Goal: Information Seeking & Learning: Learn about a topic

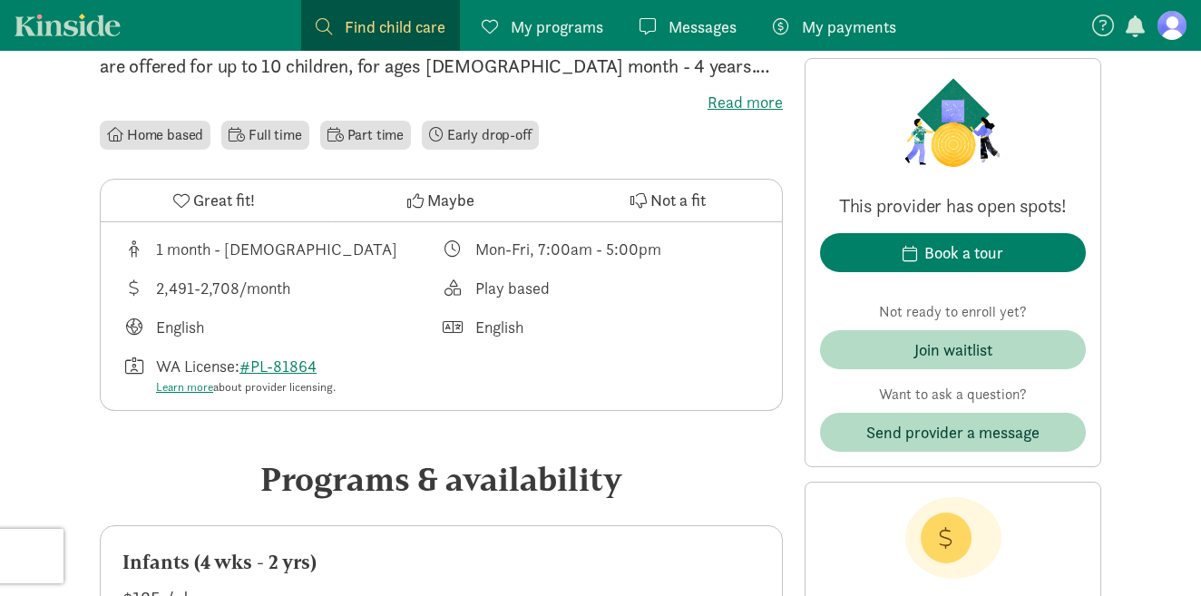
scroll to position [533, 0]
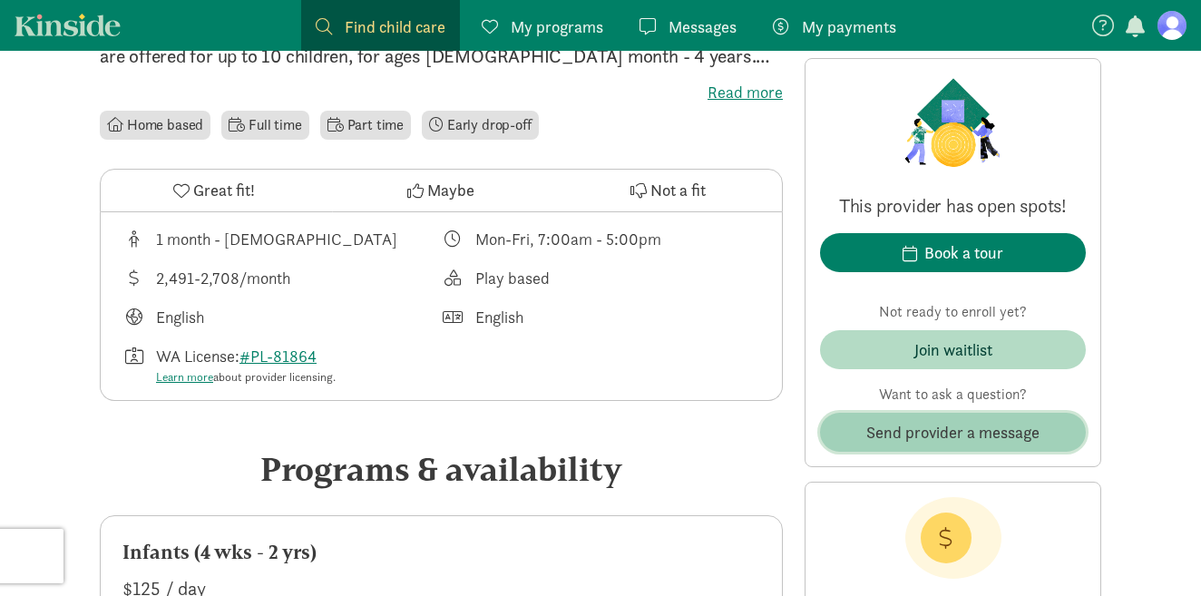
click at [913, 442] on span "Send provider a message" at bounding box center [952, 432] width 173 height 24
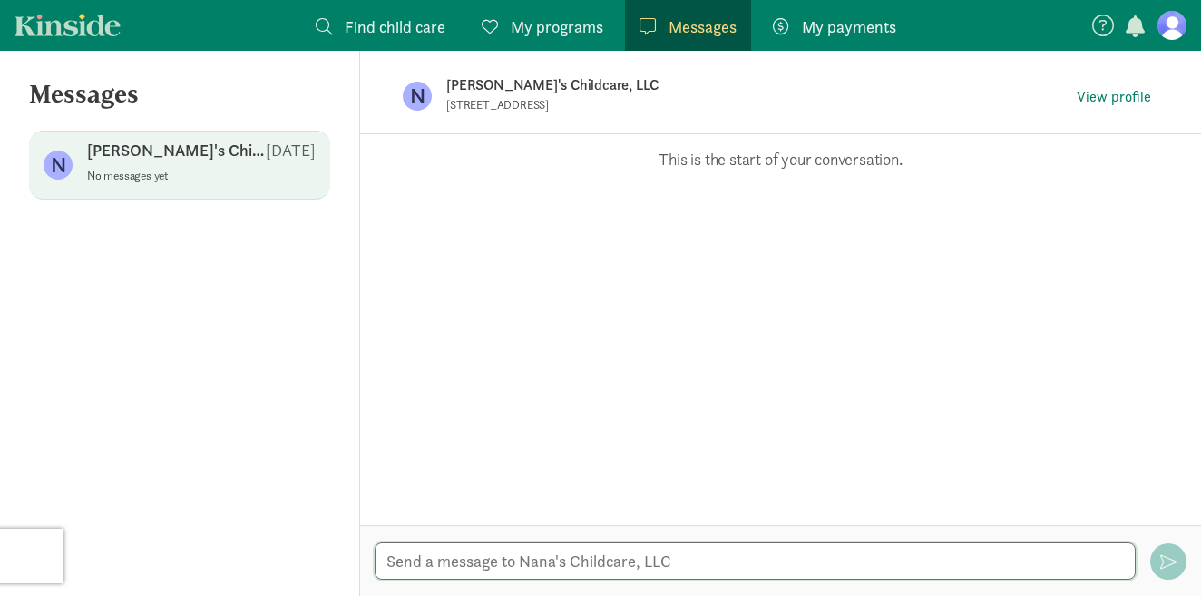
click at [661, 562] on textarea at bounding box center [755, 560] width 761 height 37
paste textarea "Hello, We are looking for information on infant care for 2026. Our baby is due …"
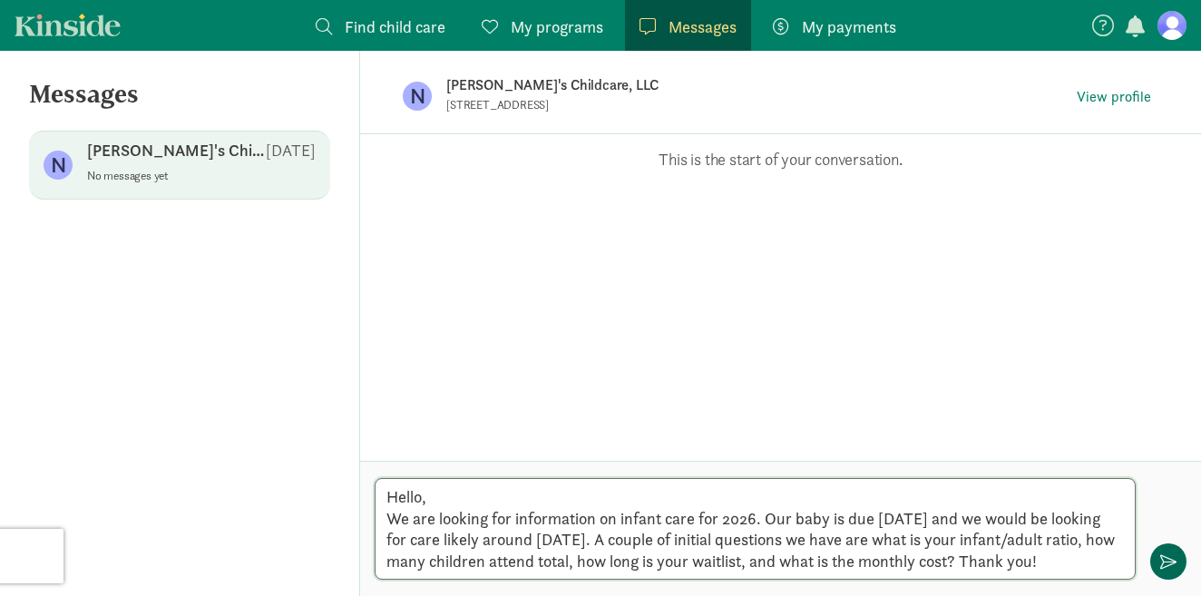
type textarea "Hello, We are looking for information on infant care for 2026. Our baby is due …"
click at [1170, 565] on span "button" at bounding box center [1168, 561] width 16 height 16
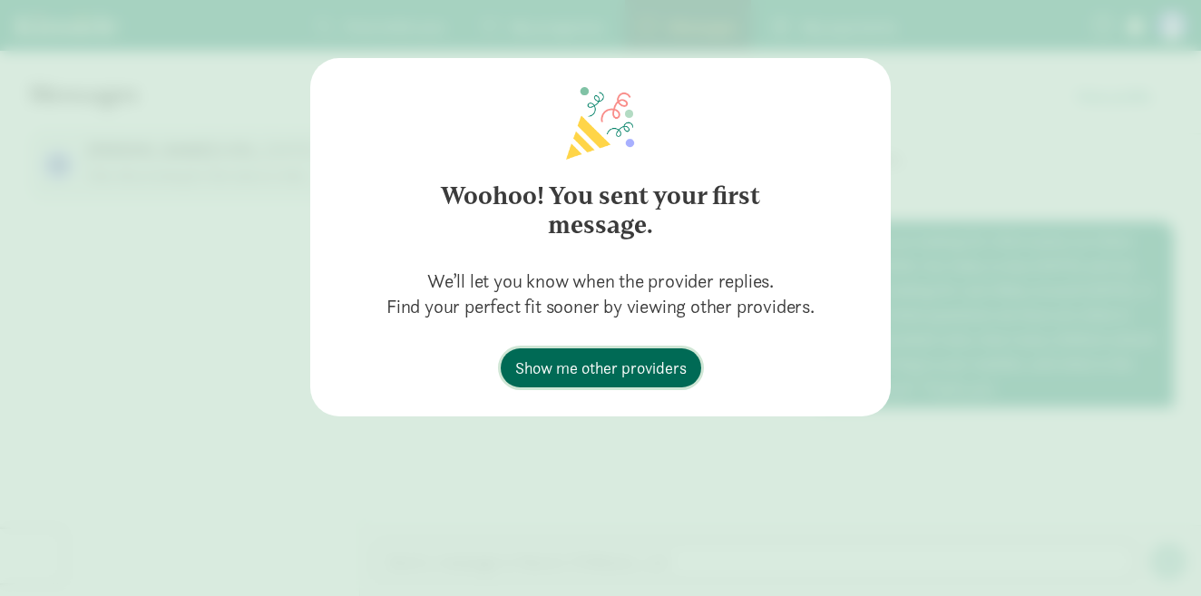
click at [591, 376] on span "Show me other providers" at bounding box center [600, 368] width 171 height 24
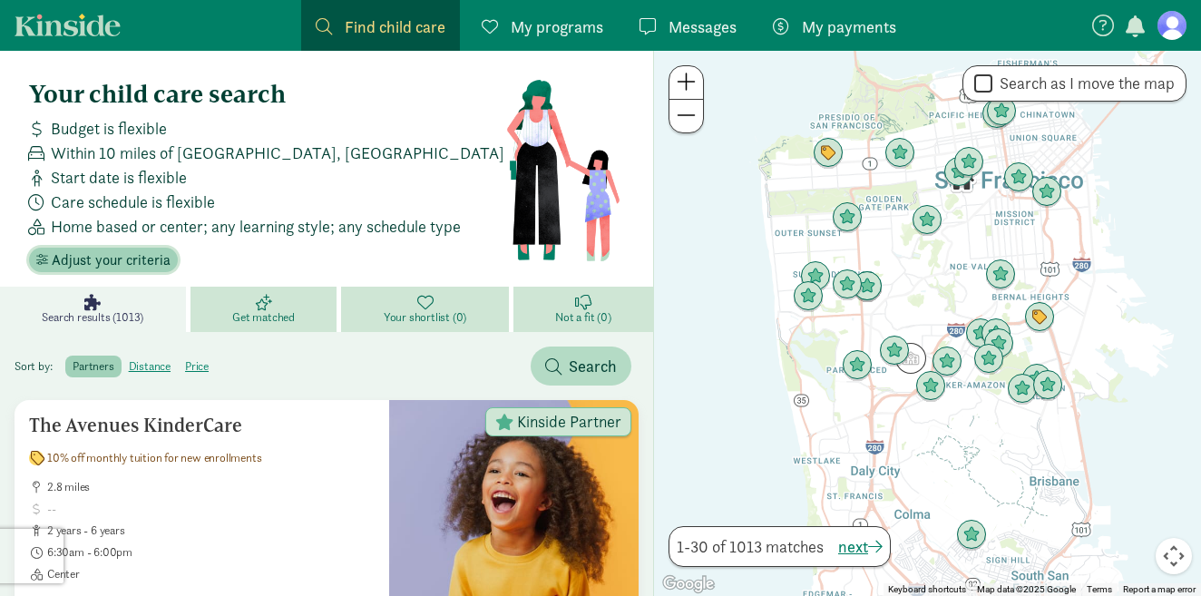
click at [62, 269] on span "Adjust your criteria" at bounding box center [111, 260] width 119 height 22
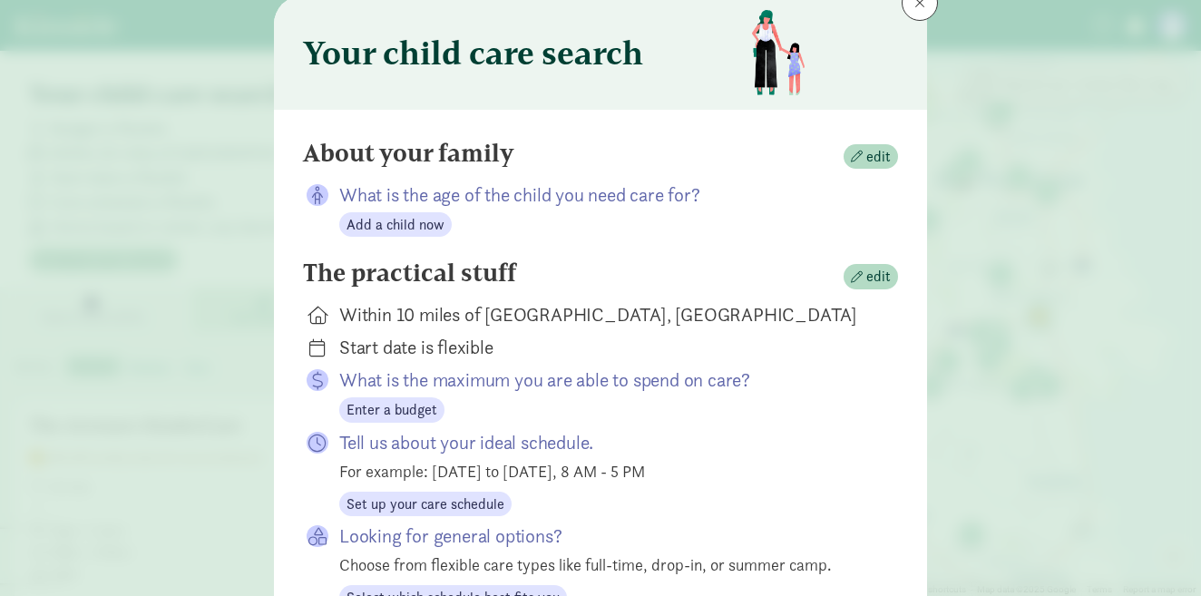
scroll to position [64, 0]
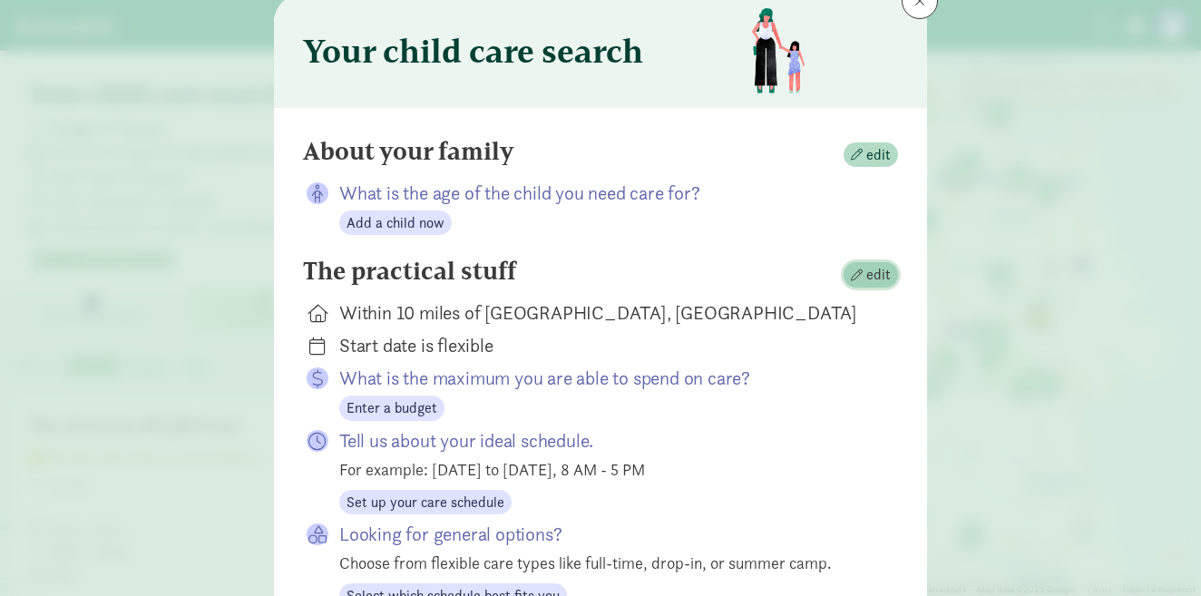
click at [881, 275] on span "edit" at bounding box center [878, 275] width 24 height 22
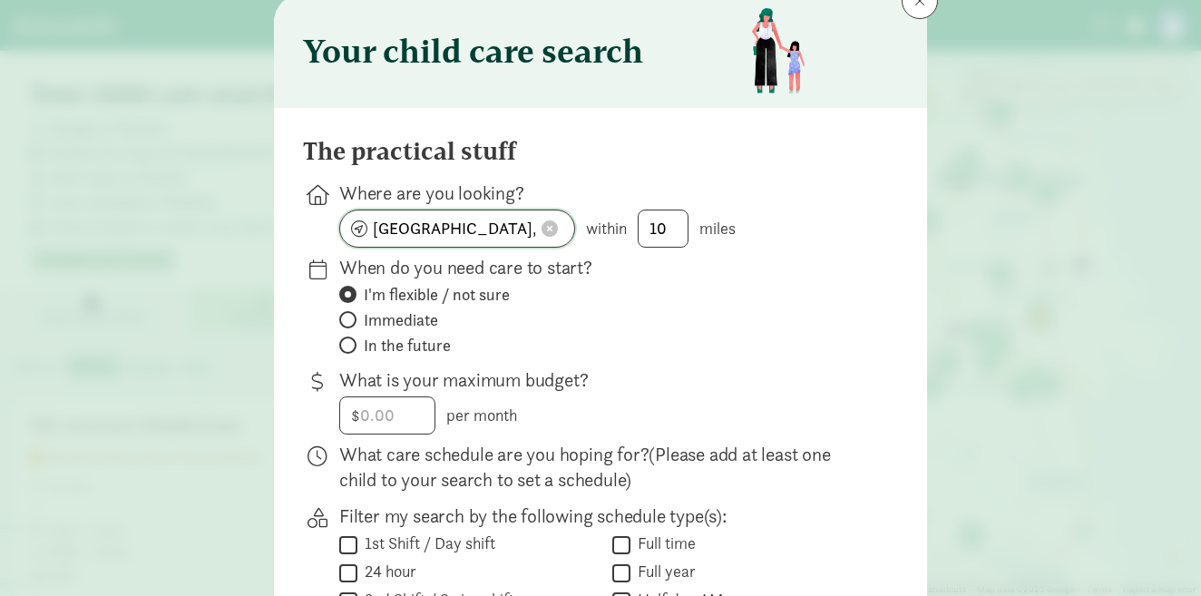
click at [553, 233] on span at bounding box center [550, 228] width 16 height 16
click at [512, 235] on input at bounding box center [457, 228] width 234 height 36
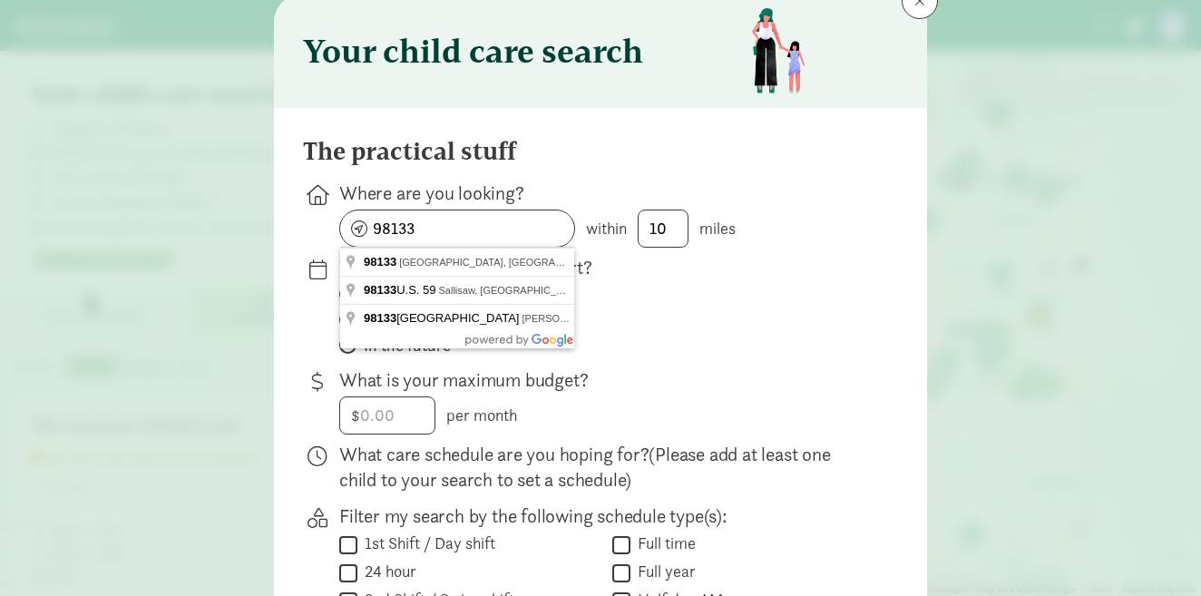
type input "Seattle, WA 98133, USA"
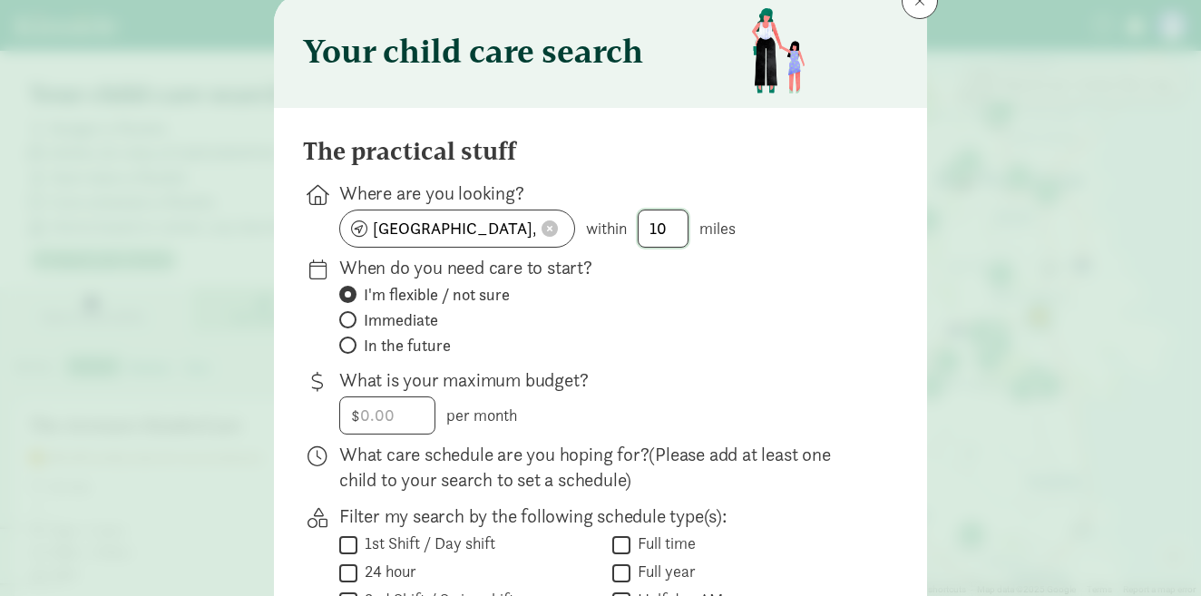
click at [668, 235] on input "10" at bounding box center [663, 228] width 49 height 36
type input "1"
type input "5"
click at [835, 352] on label "In the future" at bounding box center [604, 346] width 530 height 22
click at [351, 351] on input "In the future" at bounding box center [345, 345] width 12 height 12
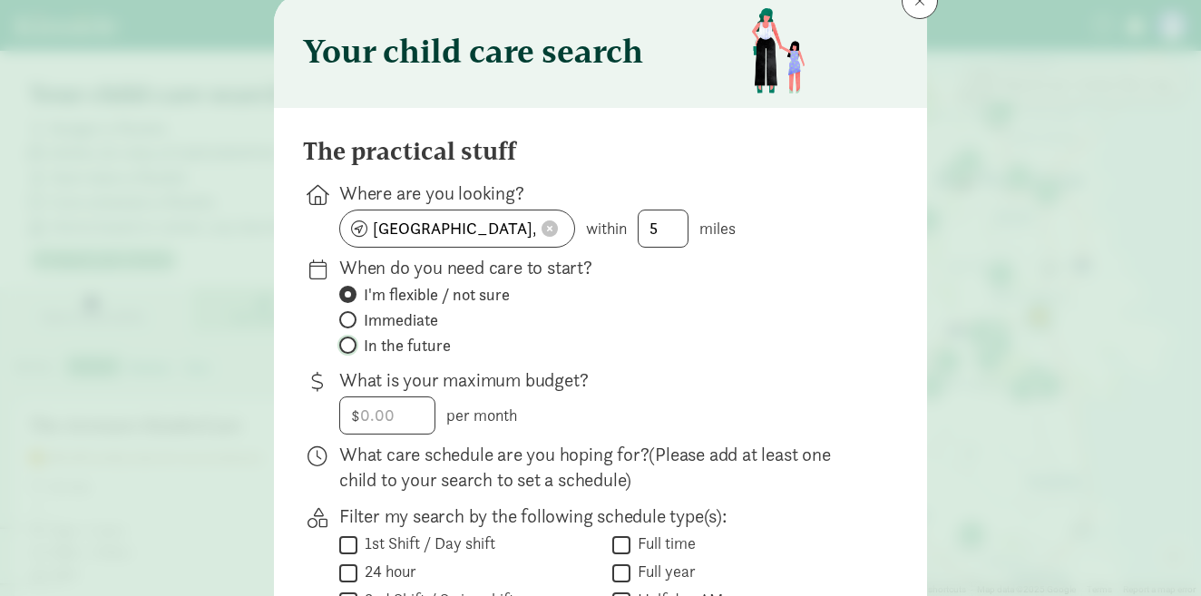
radio input "true"
radio input "false"
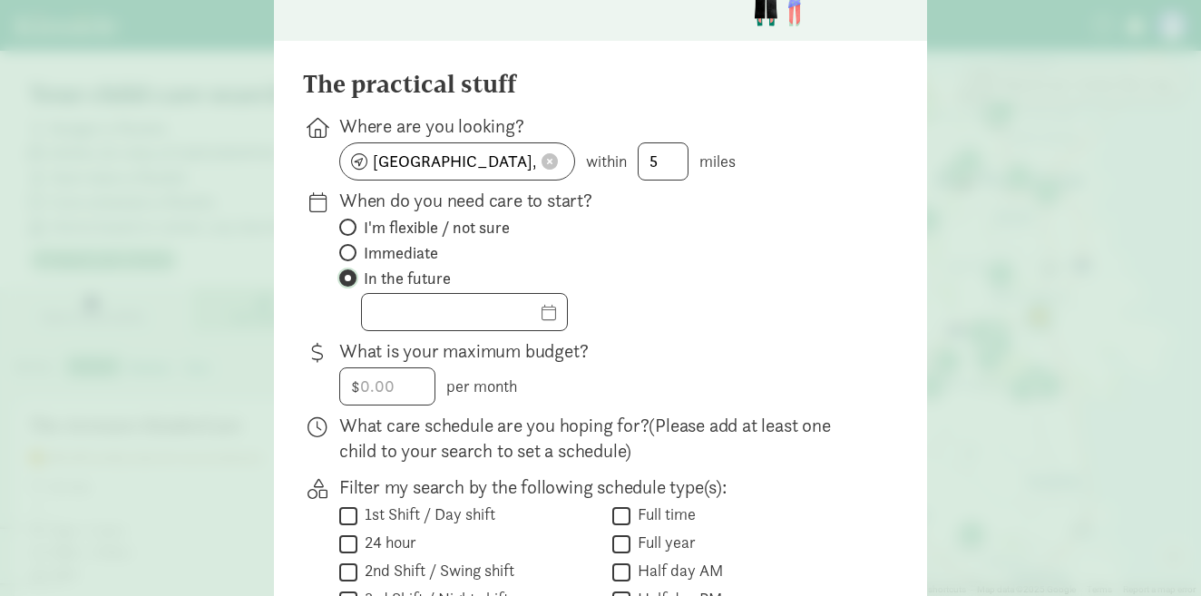
scroll to position [132, 0]
click at [523, 313] on input "text" at bounding box center [464, 311] width 205 height 36
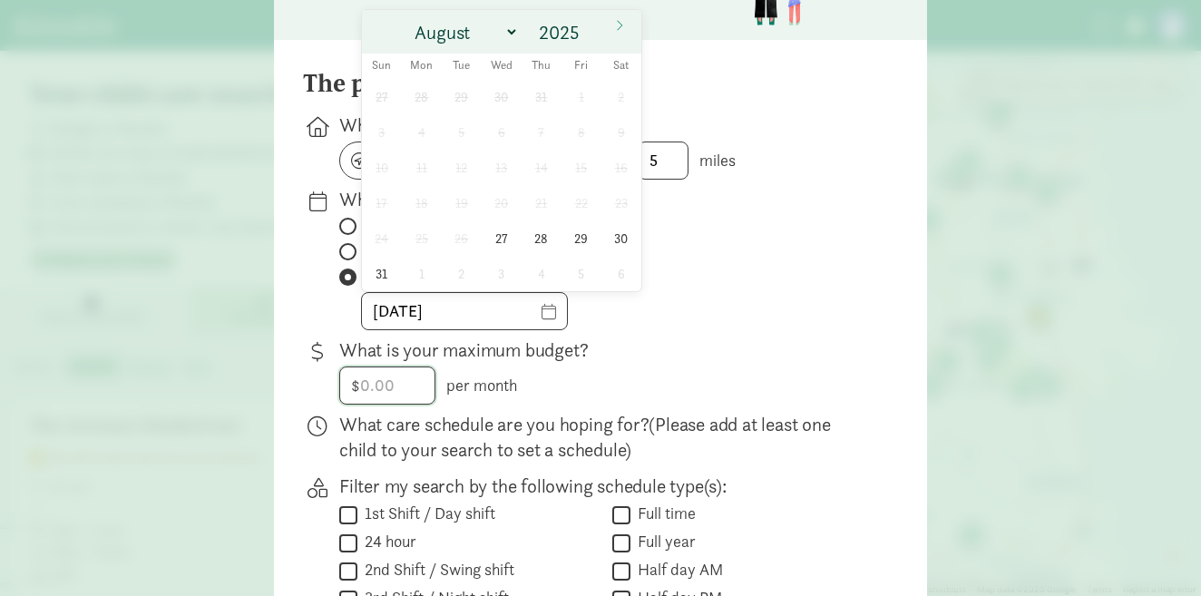
type input "10/01/2026"
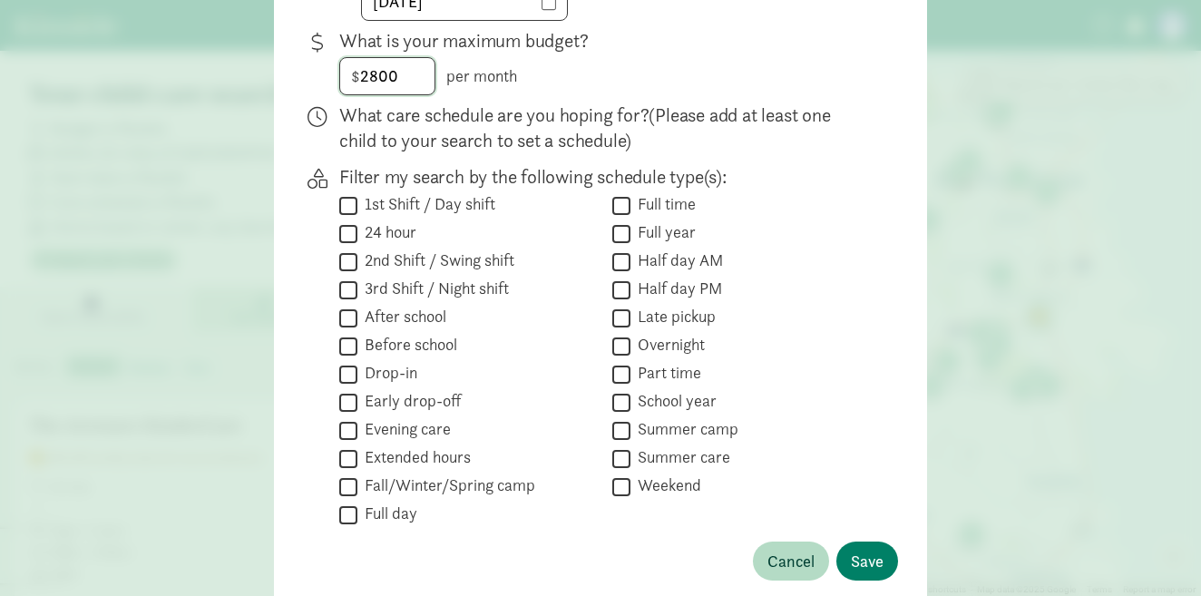
scroll to position [443, 0]
type input "2800"
click at [614, 370] on input "Part time" at bounding box center [621, 373] width 18 height 24
checkbox input "true"
click at [620, 210] on input "Full time" at bounding box center [621, 204] width 18 height 24
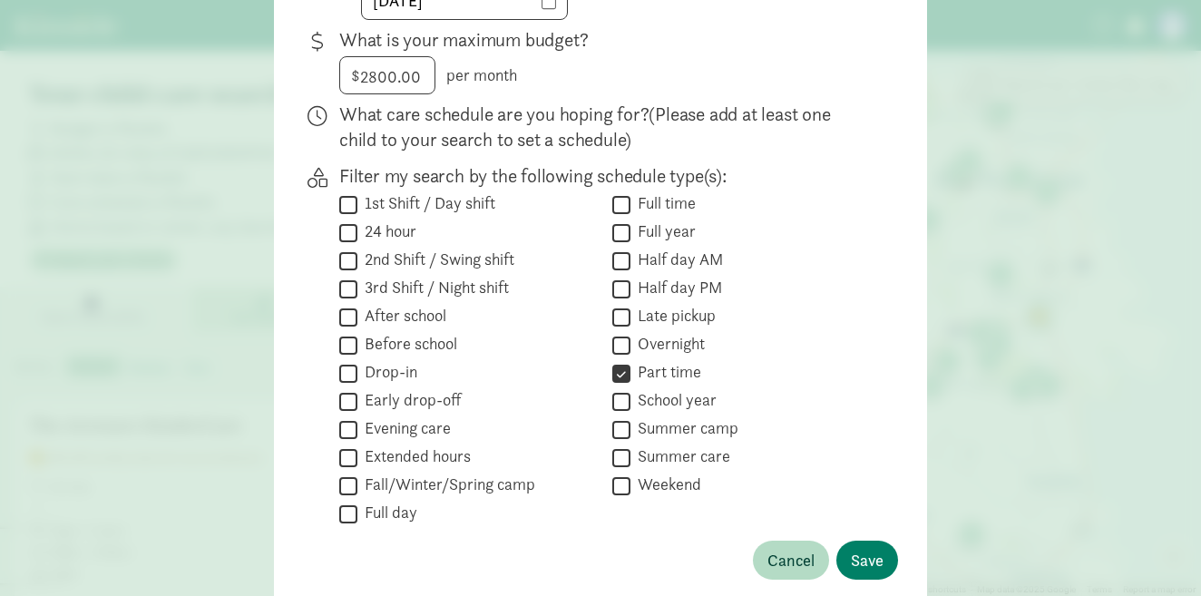
checkbox input "true"
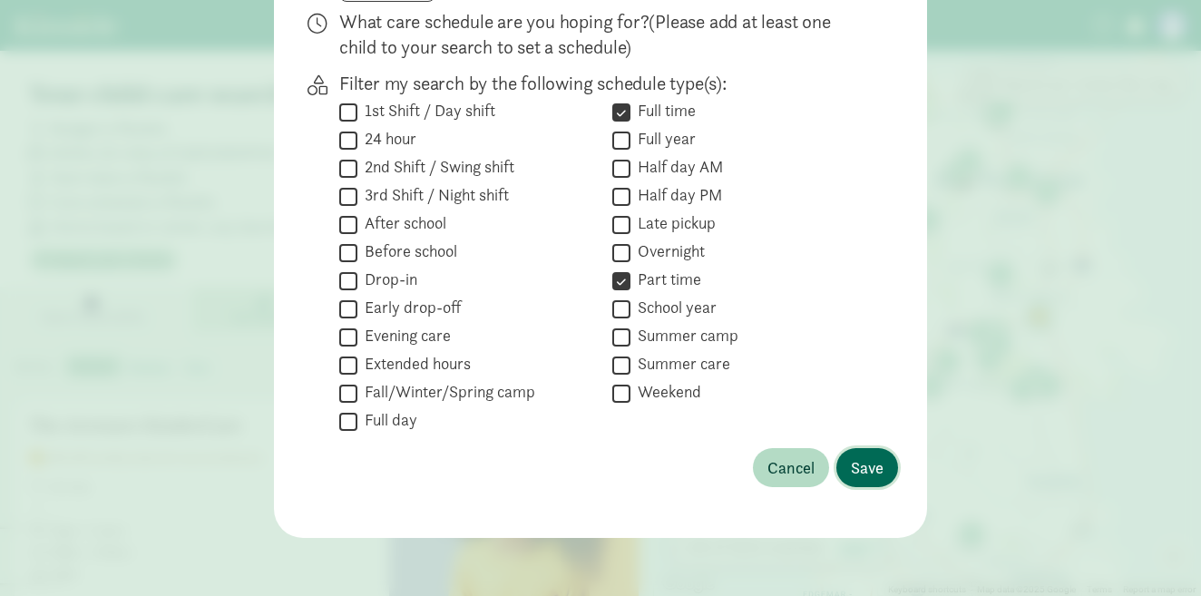
click at [888, 468] on button "Save" at bounding box center [867, 467] width 62 height 39
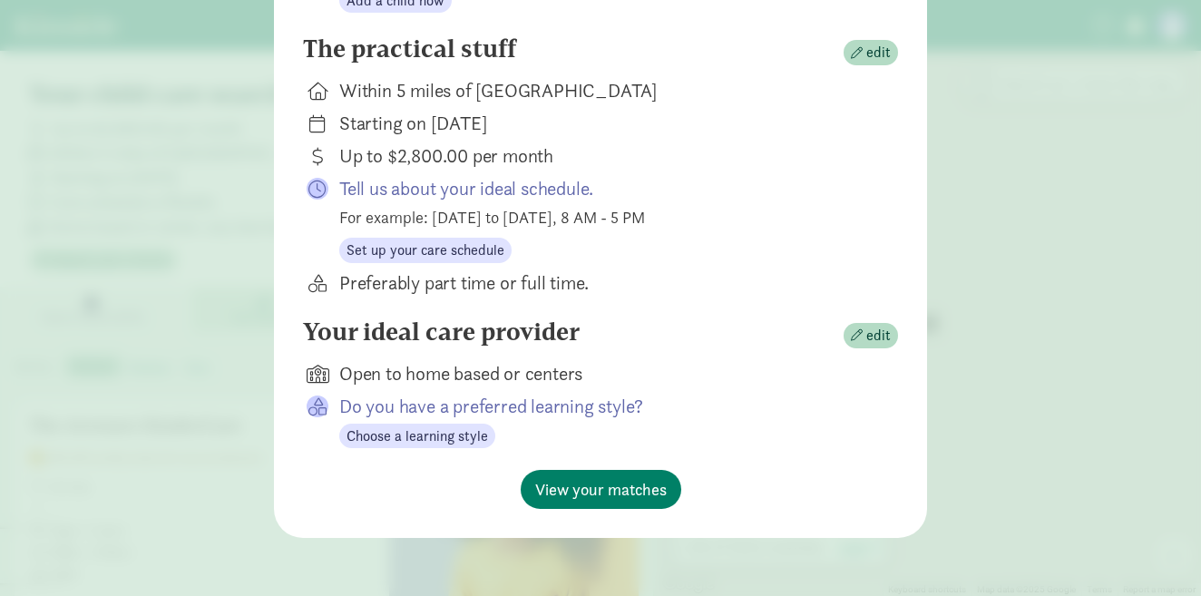
scroll to position [286, 0]
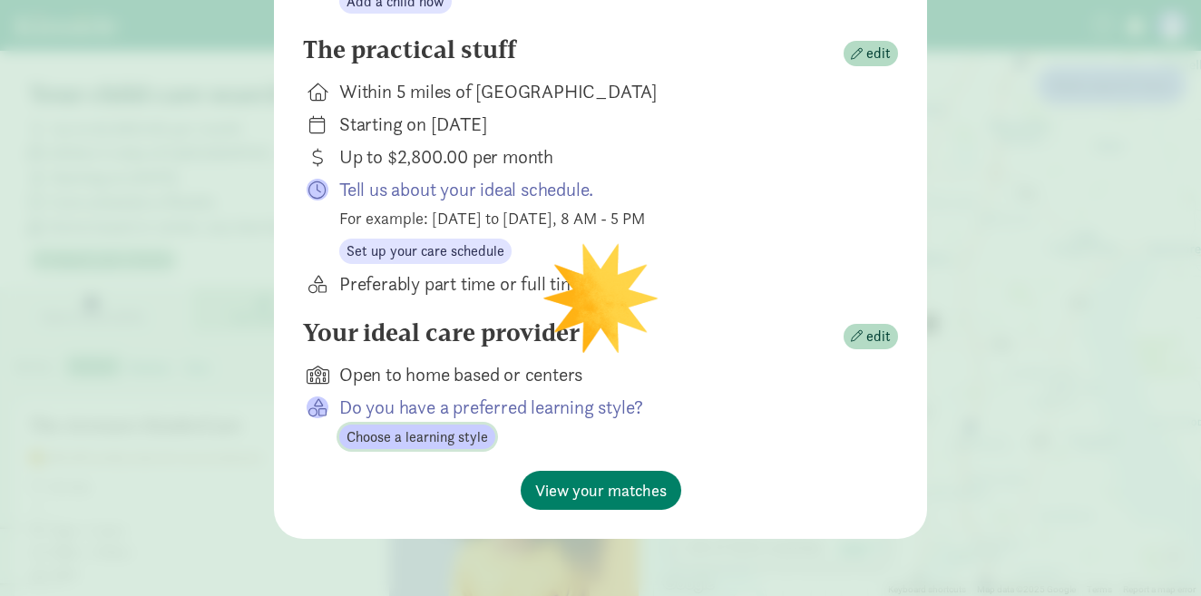
click at [446, 439] on span "Choose a learning style" at bounding box center [418, 437] width 142 height 22
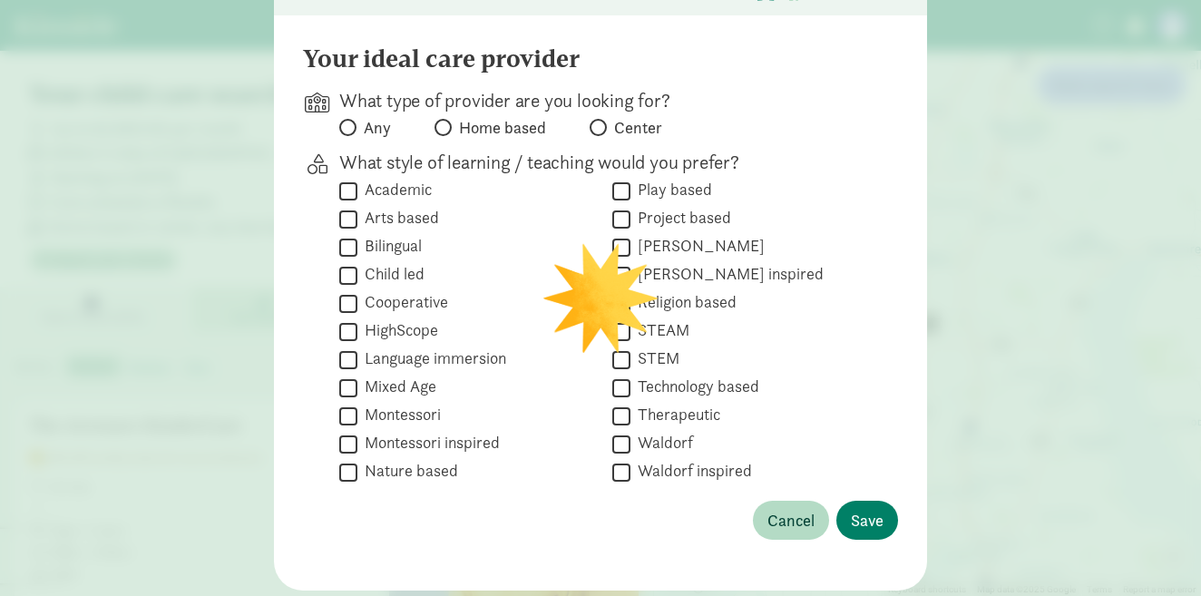
scroll to position [154, 0]
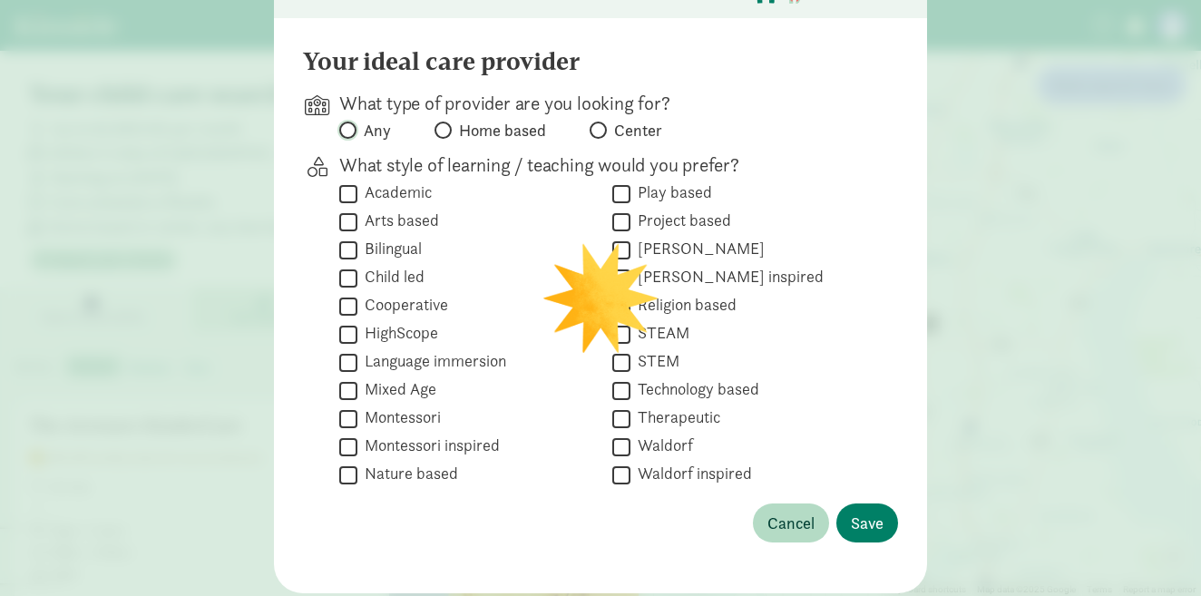
click at [351, 131] on input "Any" at bounding box center [345, 130] width 12 height 12
radio input "true"
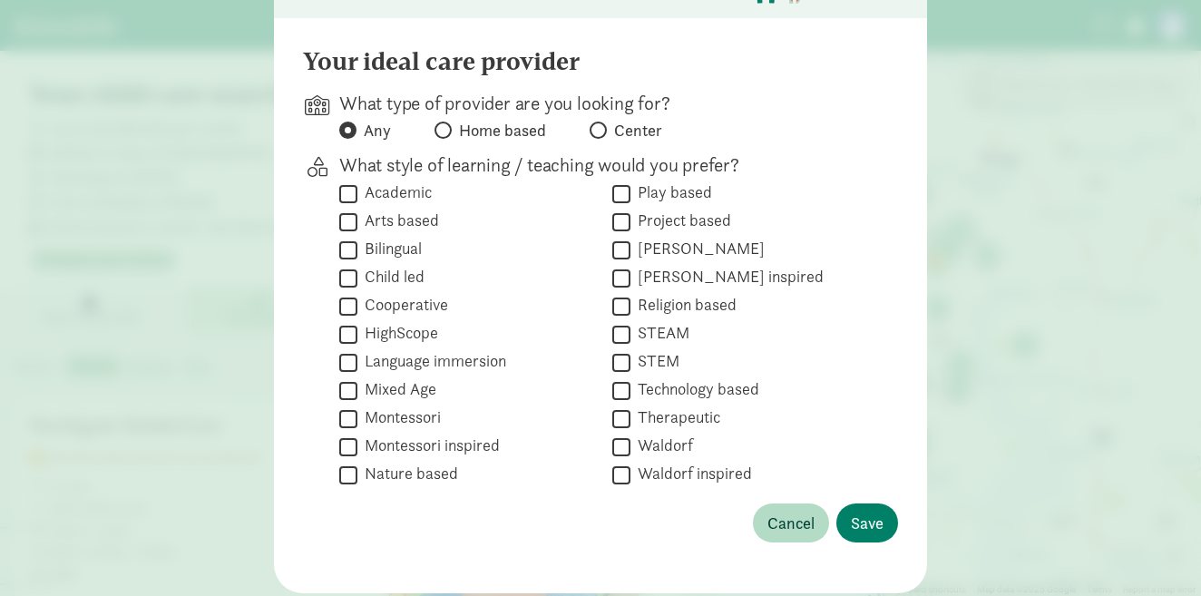
click at [408, 251] on label "Bilingual" at bounding box center [389, 249] width 64 height 22
click at [357, 251] on input "Bilingual" at bounding box center [348, 250] width 18 height 24
checkbox input "true"
click at [614, 192] on input "Play based" at bounding box center [621, 193] width 18 height 24
checkbox input "true"
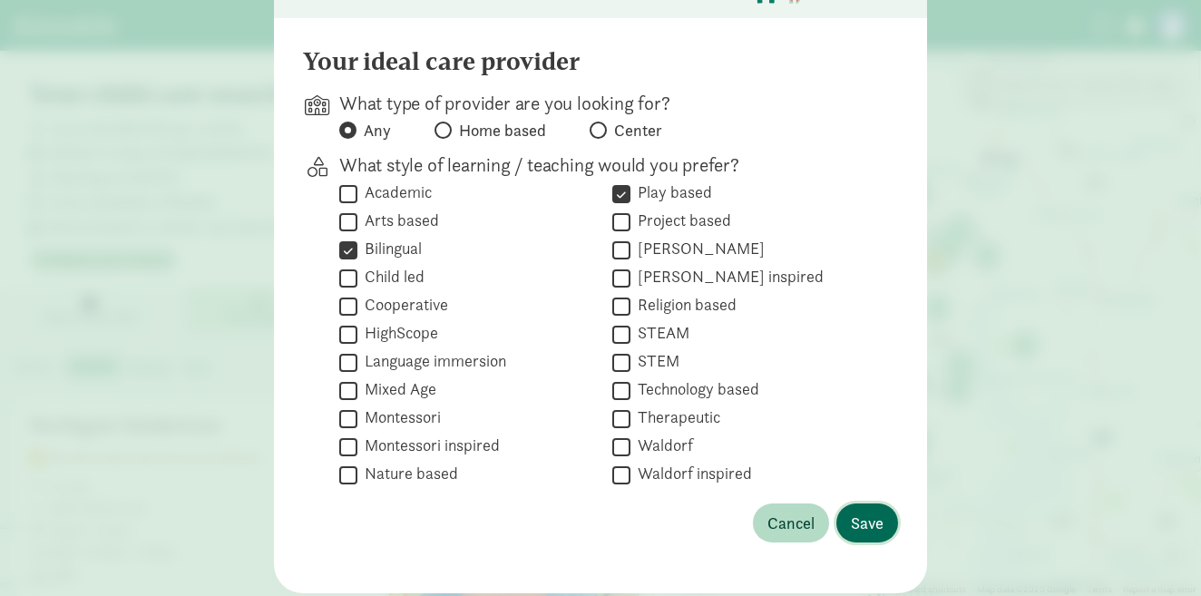
click at [874, 516] on span "Save" at bounding box center [867, 523] width 33 height 24
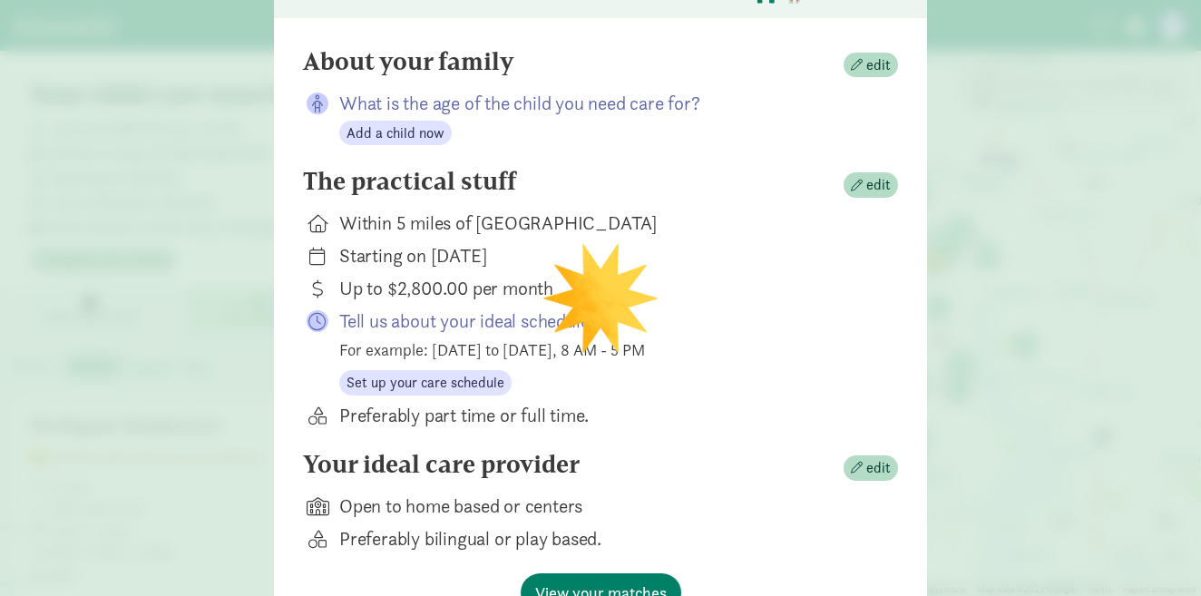
scroll to position [257, 0]
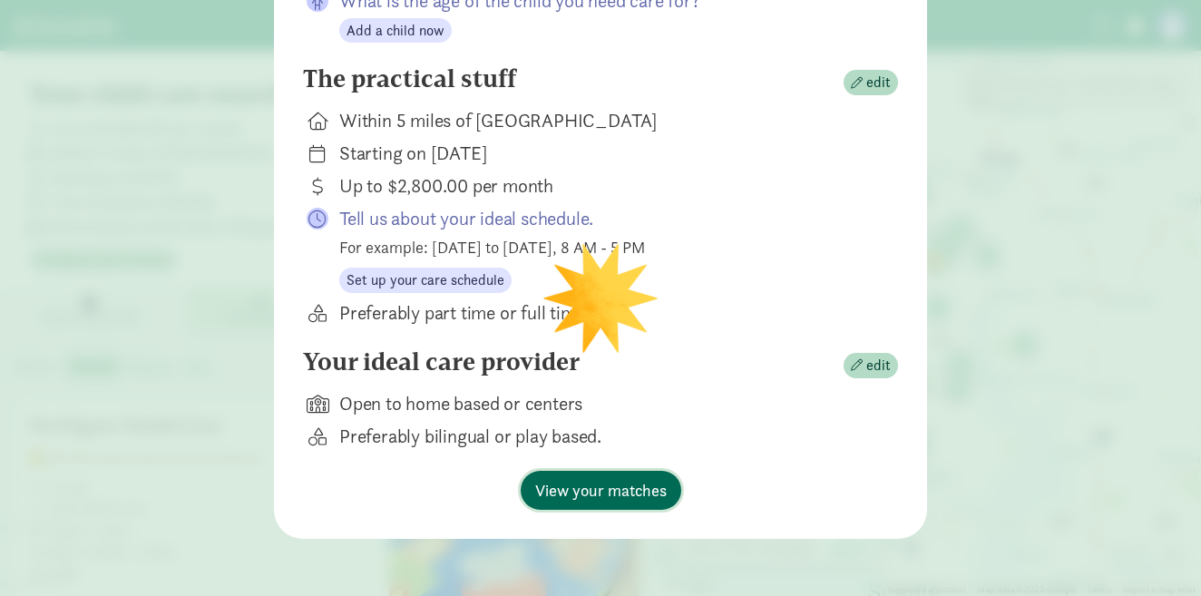
click at [649, 484] on span "View your matches" at bounding box center [601, 490] width 132 height 24
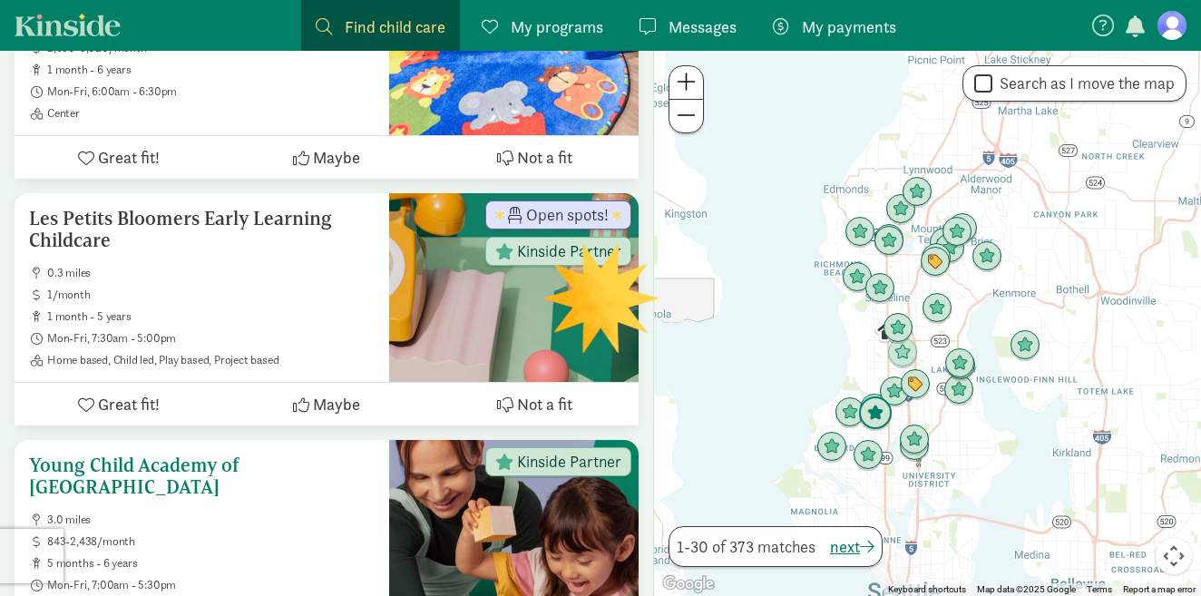
scroll to position [464, 0]
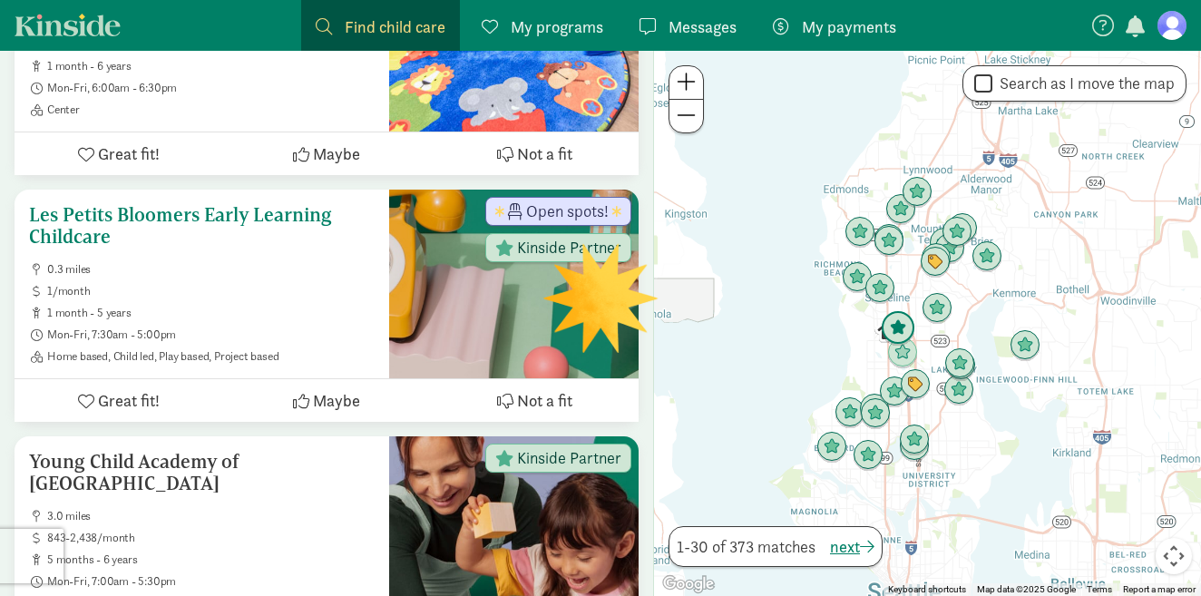
click at [344, 397] on span "Maybe" at bounding box center [336, 400] width 47 height 24
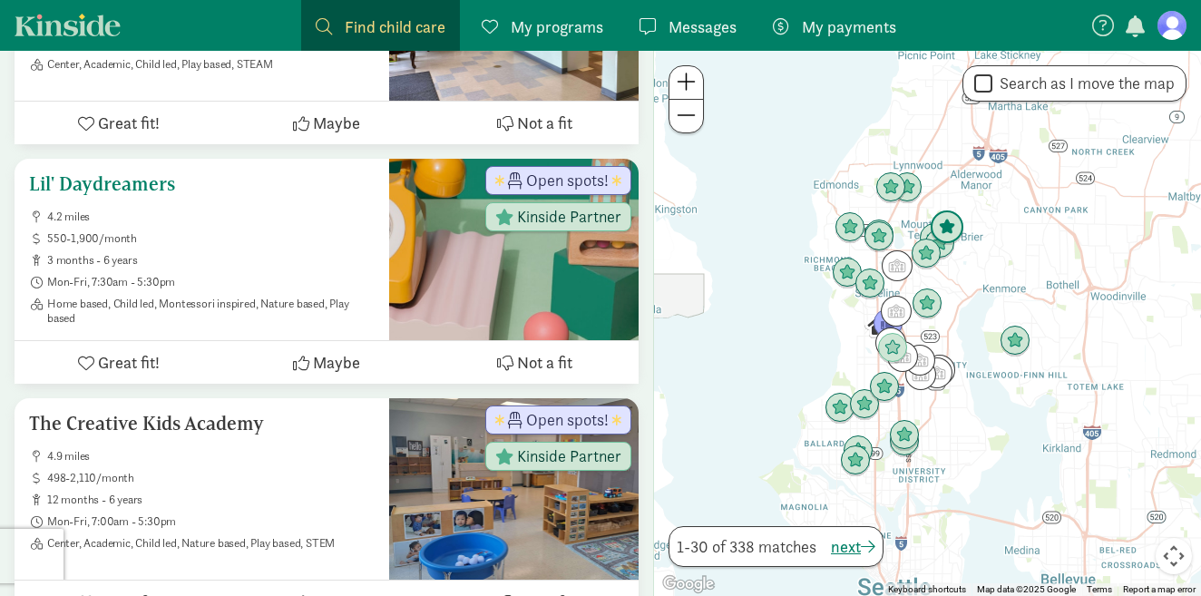
scroll to position [808, 0]
click at [147, 184] on h5 "Lil' Daydreamers" at bounding box center [202, 183] width 346 height 22
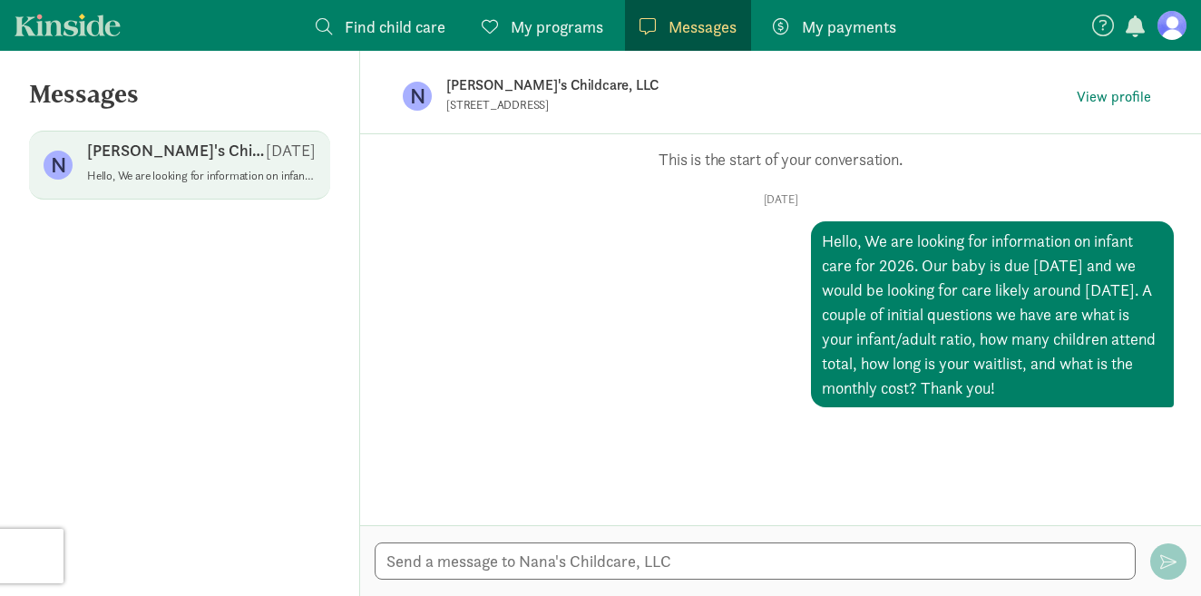
click at [415, 43] on link "Find child care Find" at bounding box center [380, 25] width 159 height 51
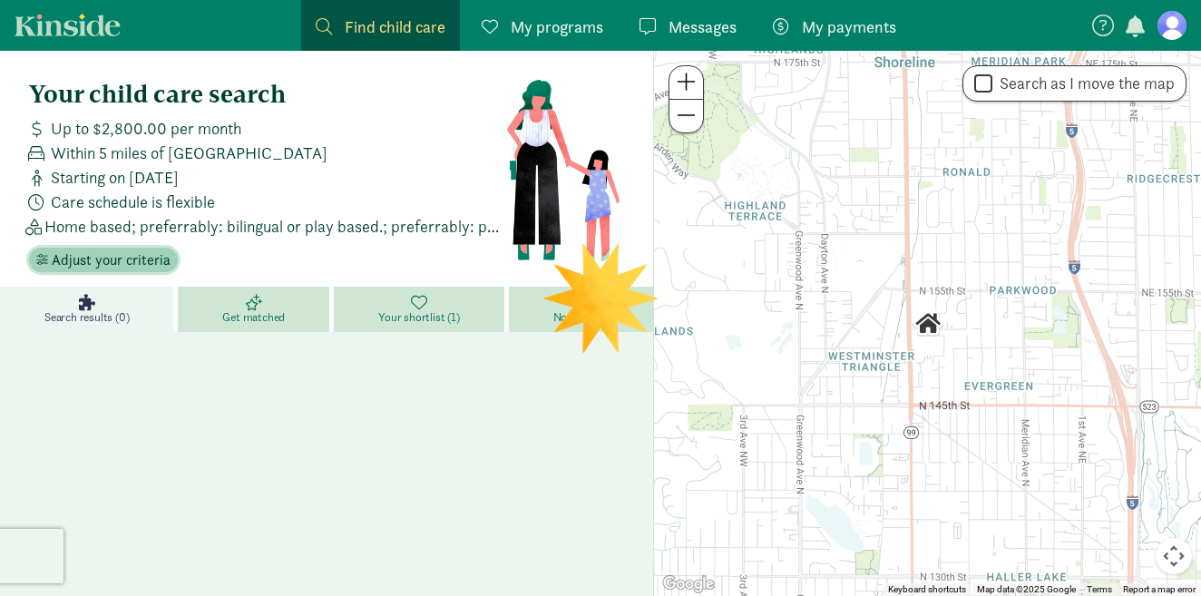
click at [130, 259] on span "Adjust your criteria" at bounding box center [111, 260] width 119 height 22
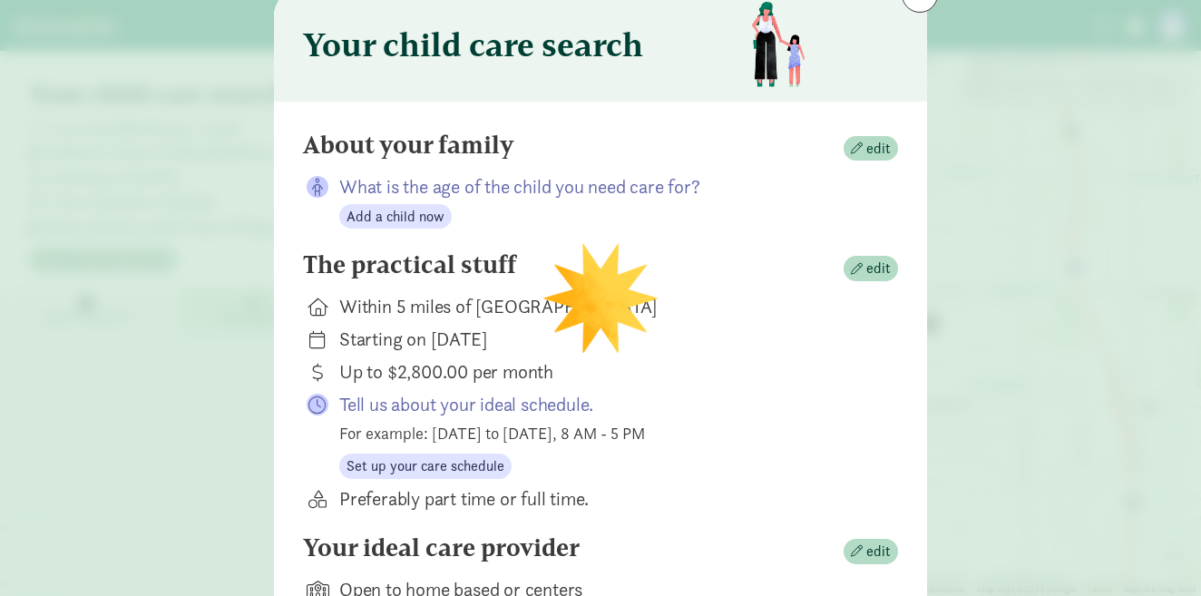
scroll to position [73, 0]
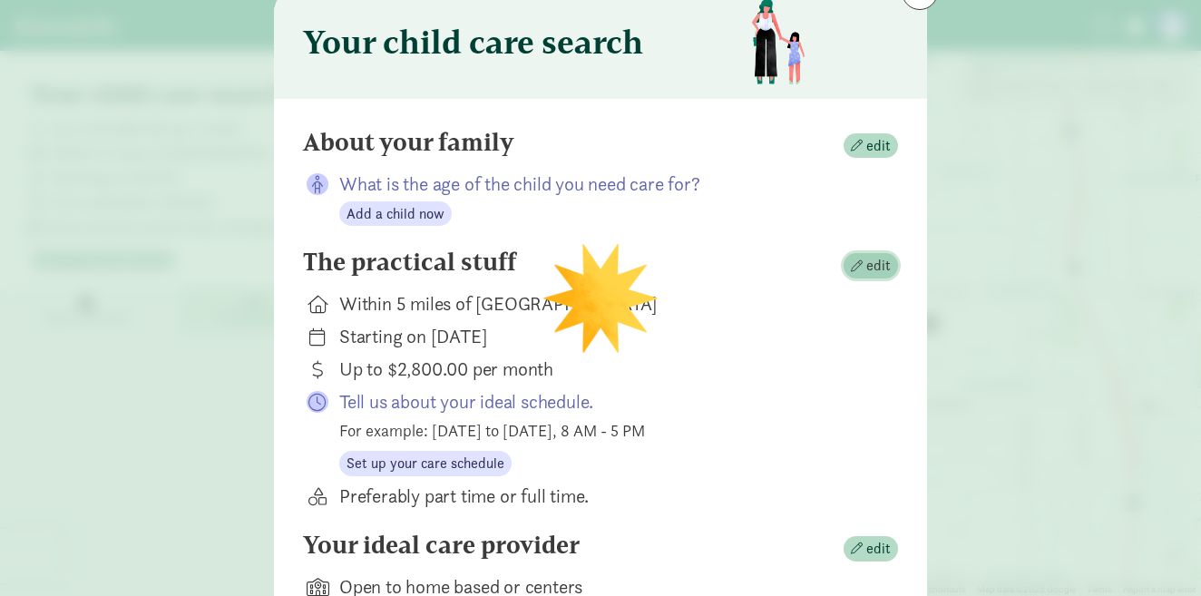
click at [851, 262] on button "edit" at bounding box center [871, 265] width 54 height 25
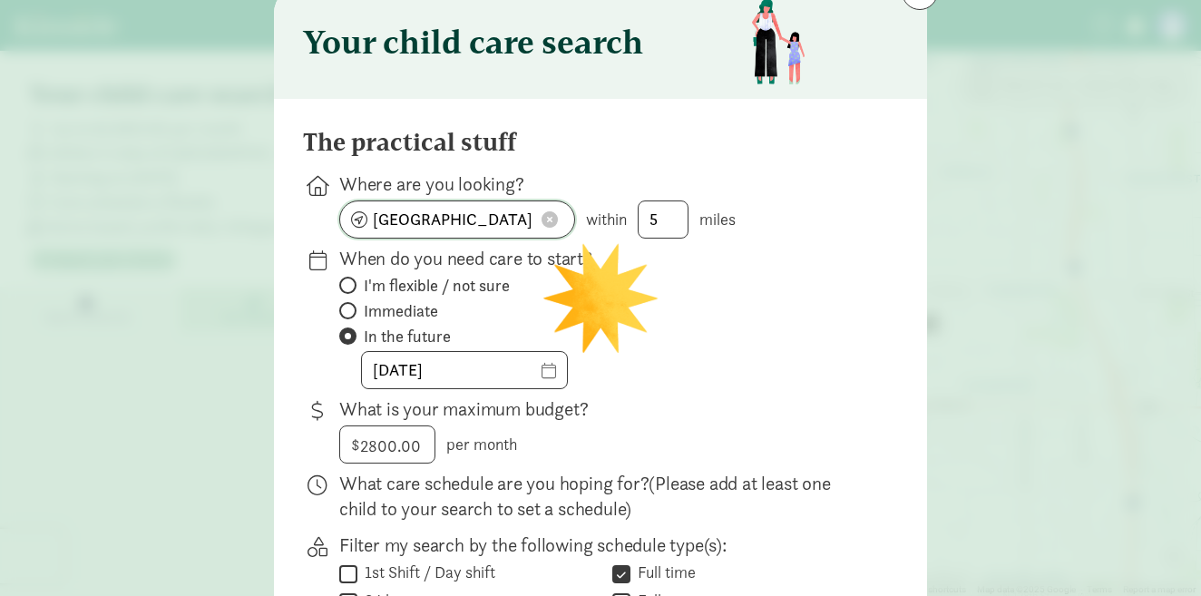
click at [395, 220] on input "Seattle, WA 98133" at bounding box center [457, 219] width 234 height 36
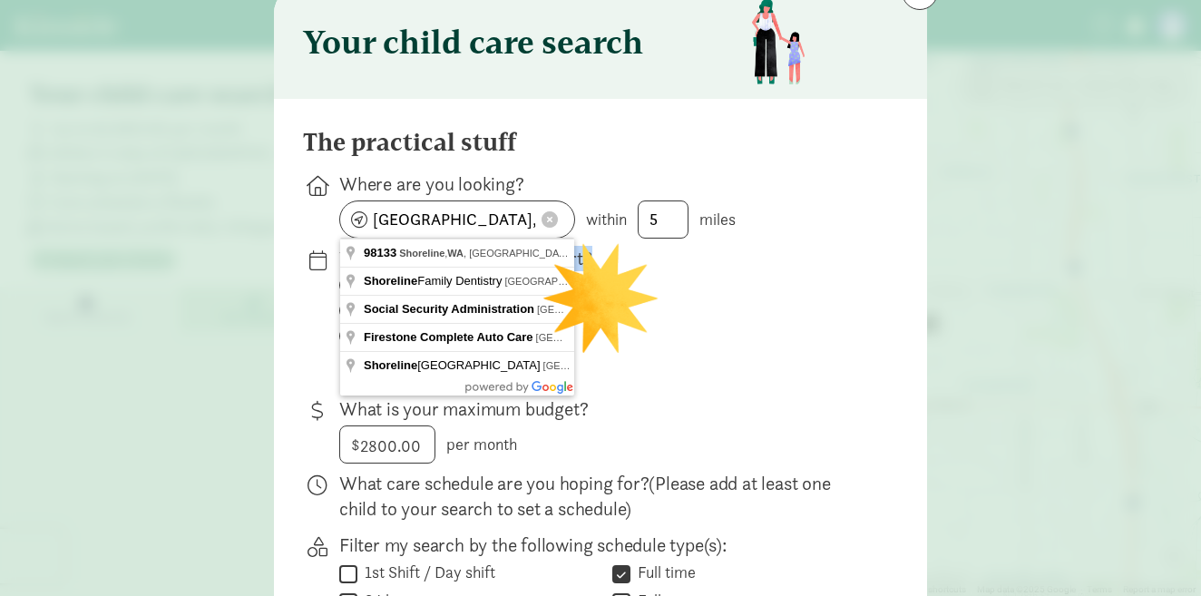
type input "Seattle, WA 98133, USA"
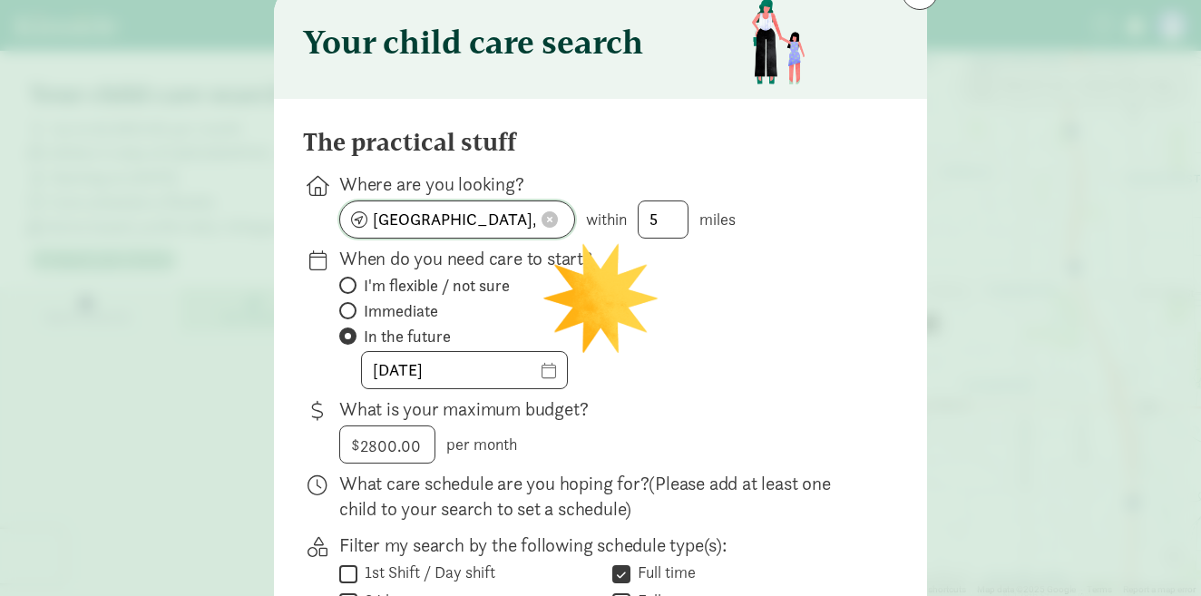
click at [391, 215] on input "Seattle, WA 98133, USA" at bounding box center [457, 219] width 234 height 36
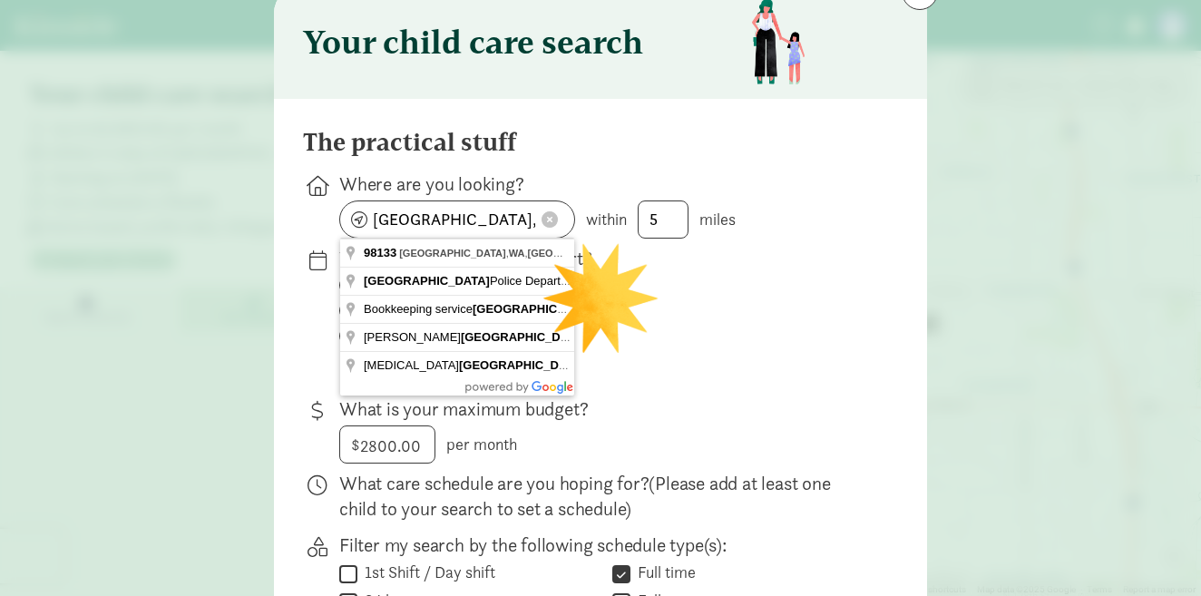
click at [753, 300] on label "I'm flexible / not sure" at bounding box center [604, 311] width 530 height 22
click at [351, 291] on input "I'm flexible / not sure" at bounding box center [345, 285] width 12 height 12
radio input "true"
radio input "false"
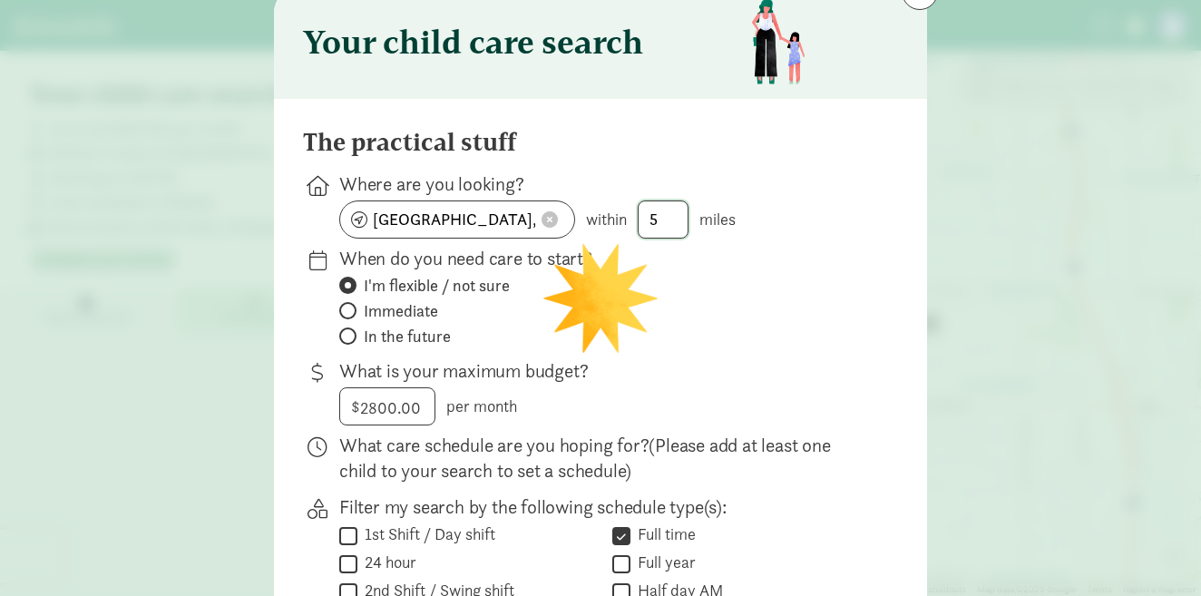
click at [669, 212] on input "5" at bounding box center [663, 219] width 49 height 36
type input "14"
click at [742, 350] on div "When do you need care to start? I'm flexible / not sure Immediate In the future" at bounding box center [604, 298] width 530 height 105
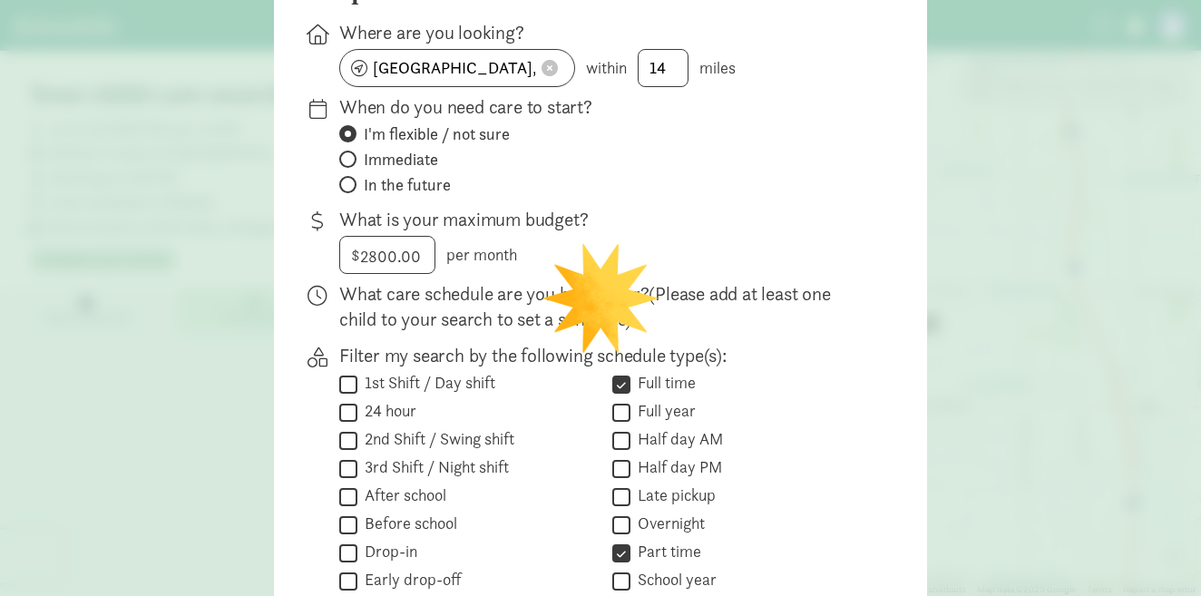
scroll to position [226, 0]
click at [405, 192] on span "In the future" at bounding box center [407, 184] width 87 height 22
click at [351, 190] on input "In the future" at bounding box center [345, 184] width 12 height 12
radio input "true"
radio input "false"
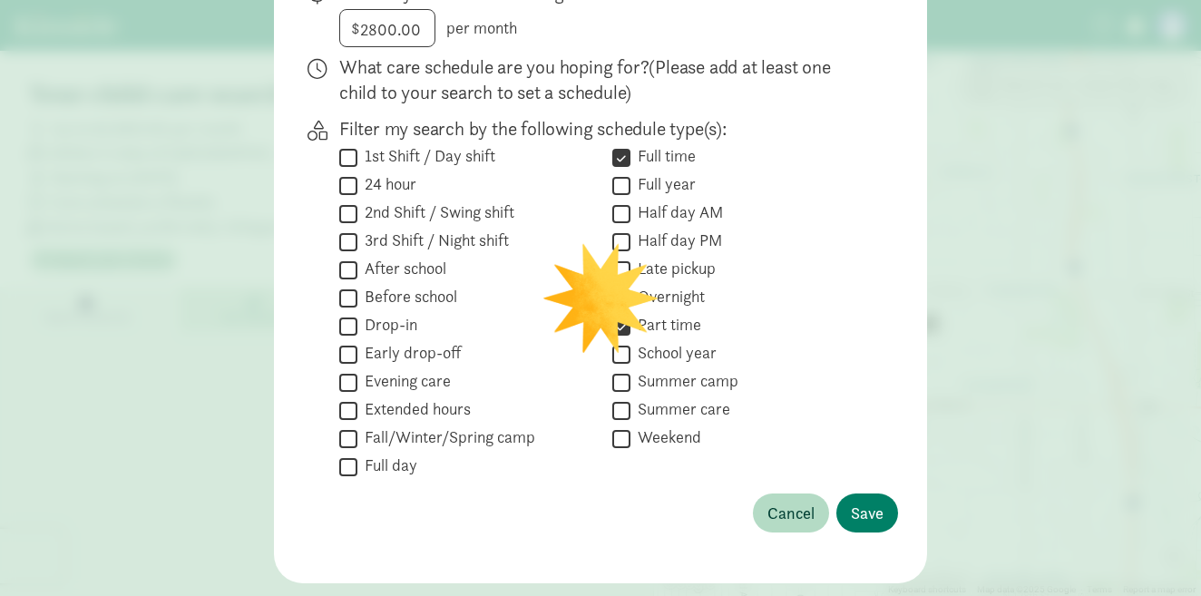
scroll to position [535, 0]
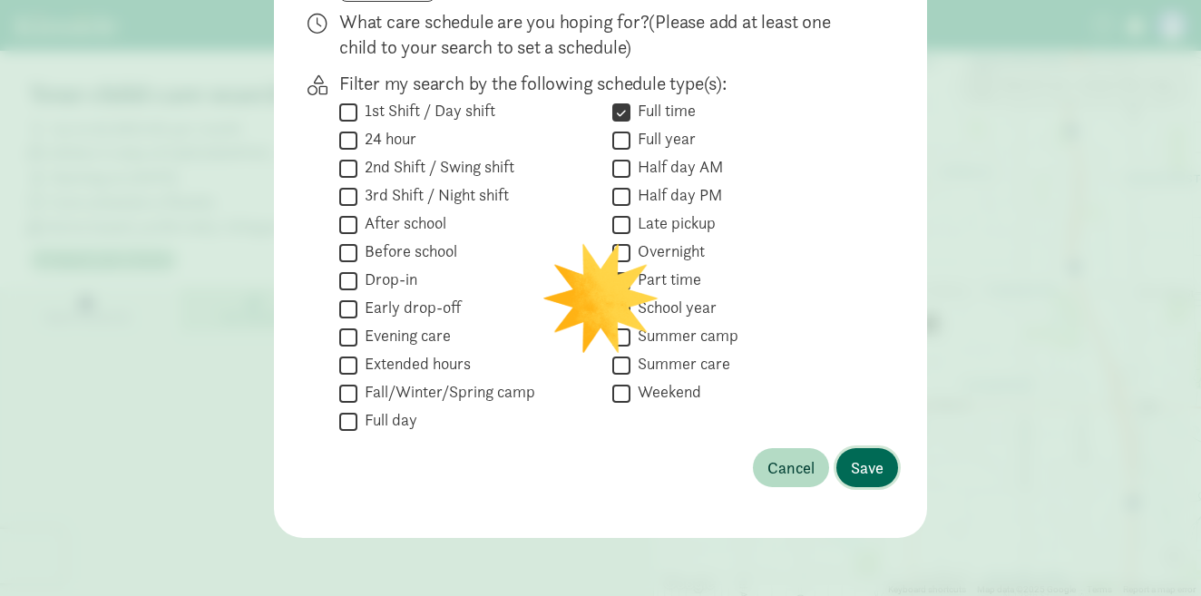
click at [865, 479] on span "Save" at bounding box center [867, 467] width 33 height 24
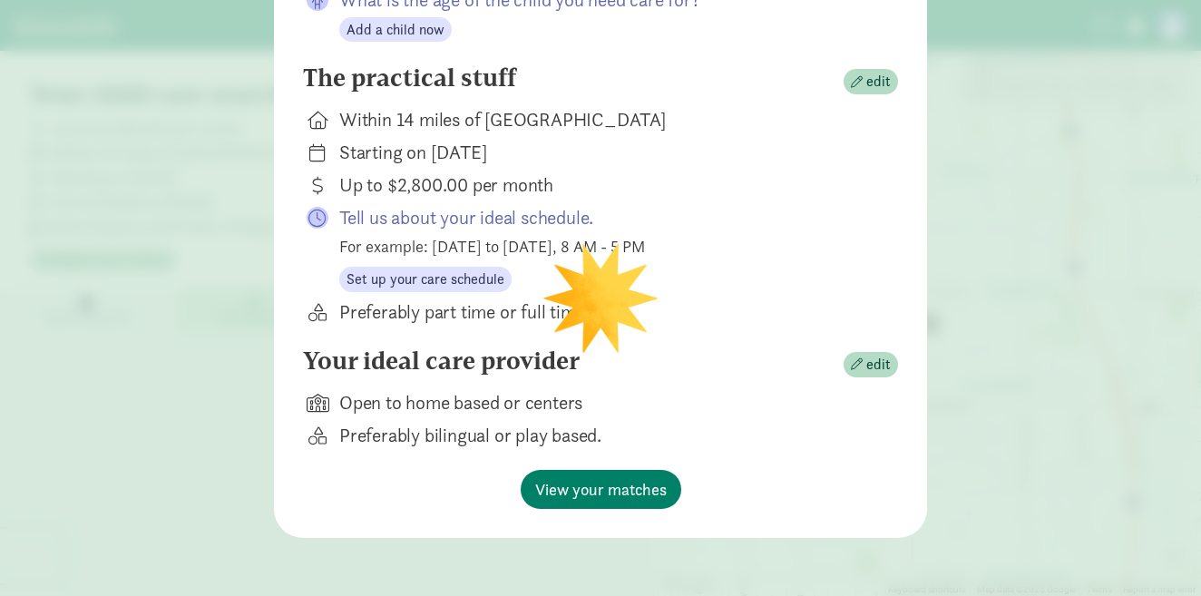
scroll to position [257, 0]
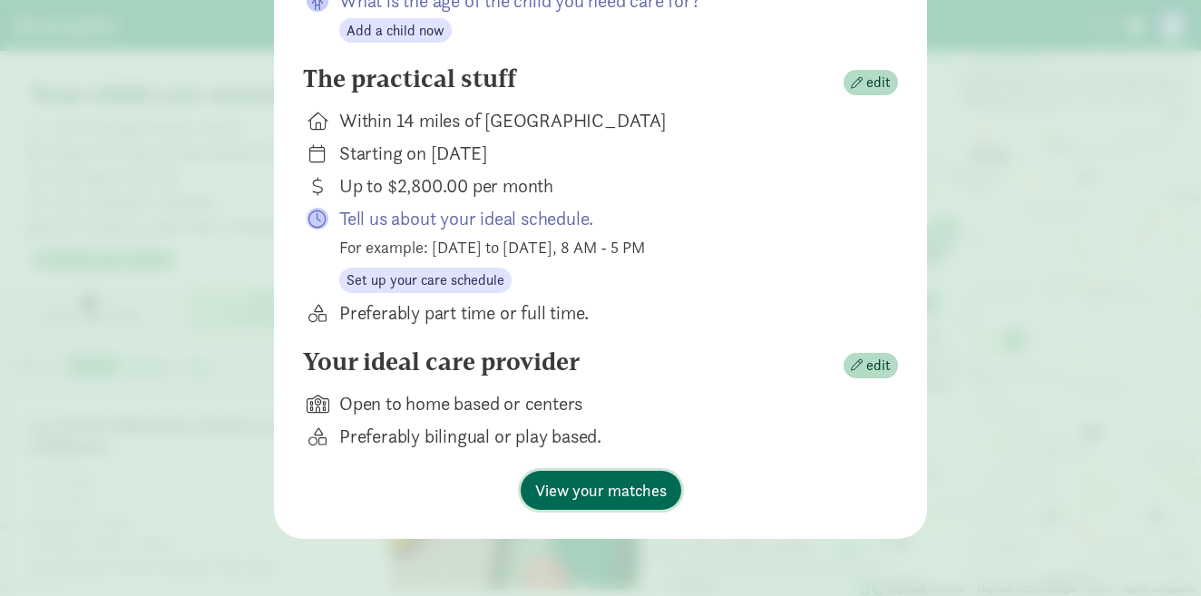
click at [591, 483] on span "View your matches" at bounding box center [601, 490] width 132 height 24
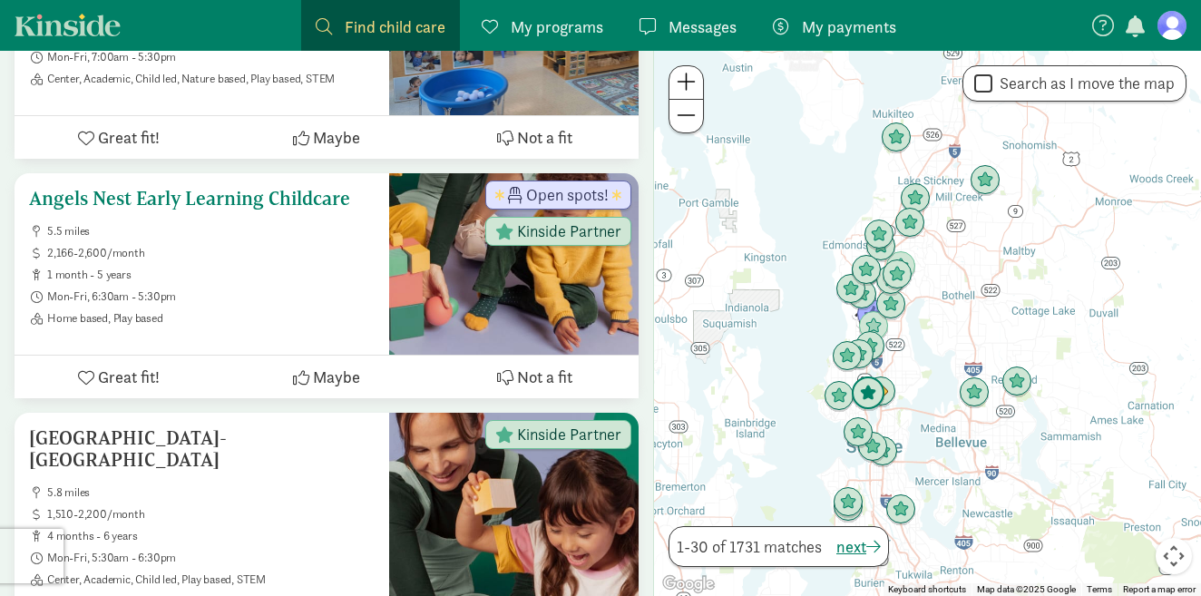
scroll to position [1530, 0]
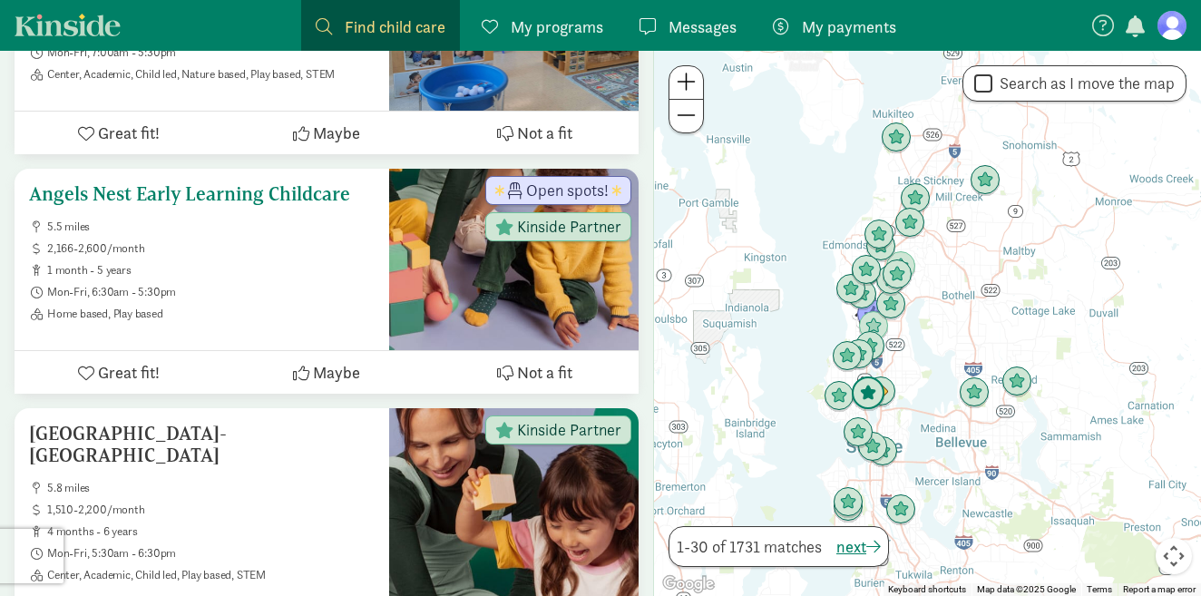
click at [176, 196] on h5 "Angels Nest Early Learning Childcare" at bounding box center [202, 194] width 346 height 22
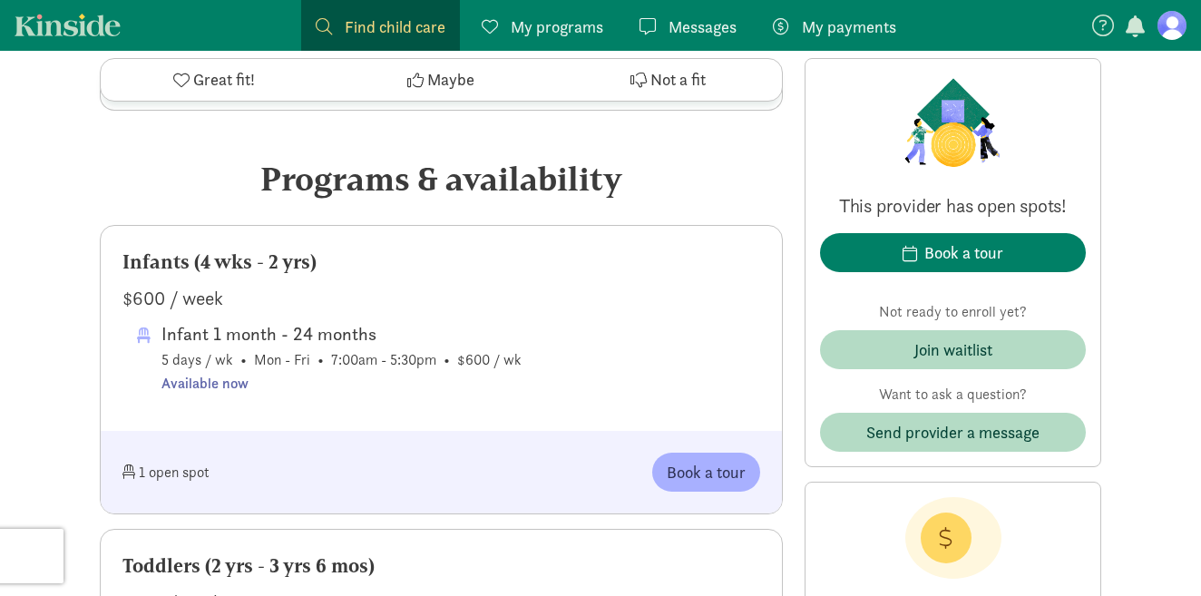
scroll to position [750, 0]
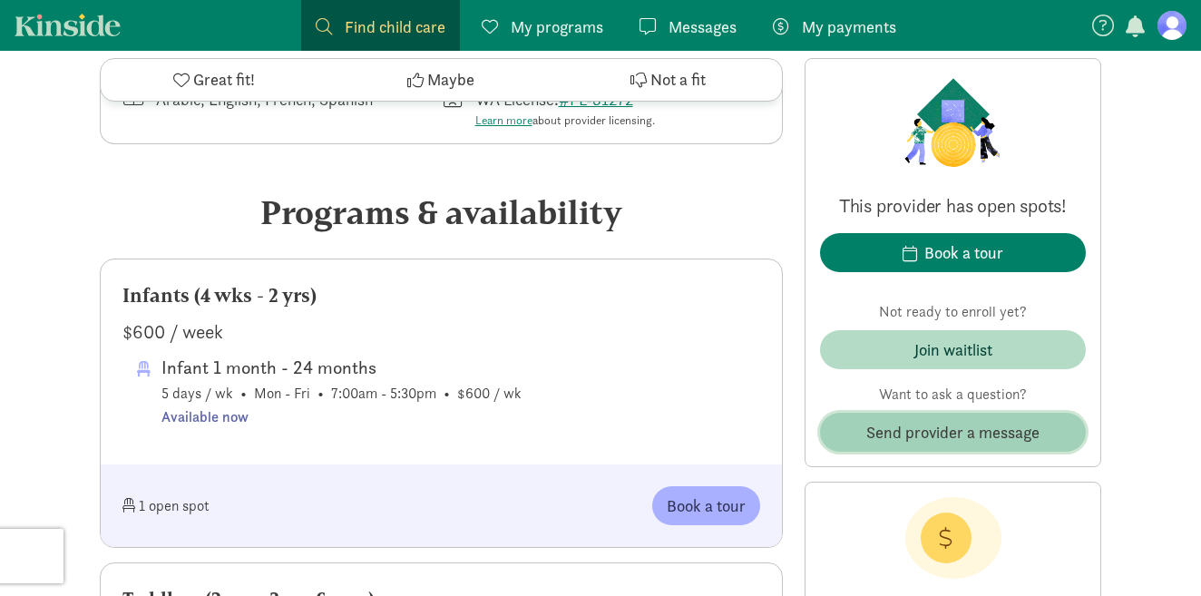
click at [904, 435] on span "Send provider a message" at bounding box center [952, 432] width 173 height 24
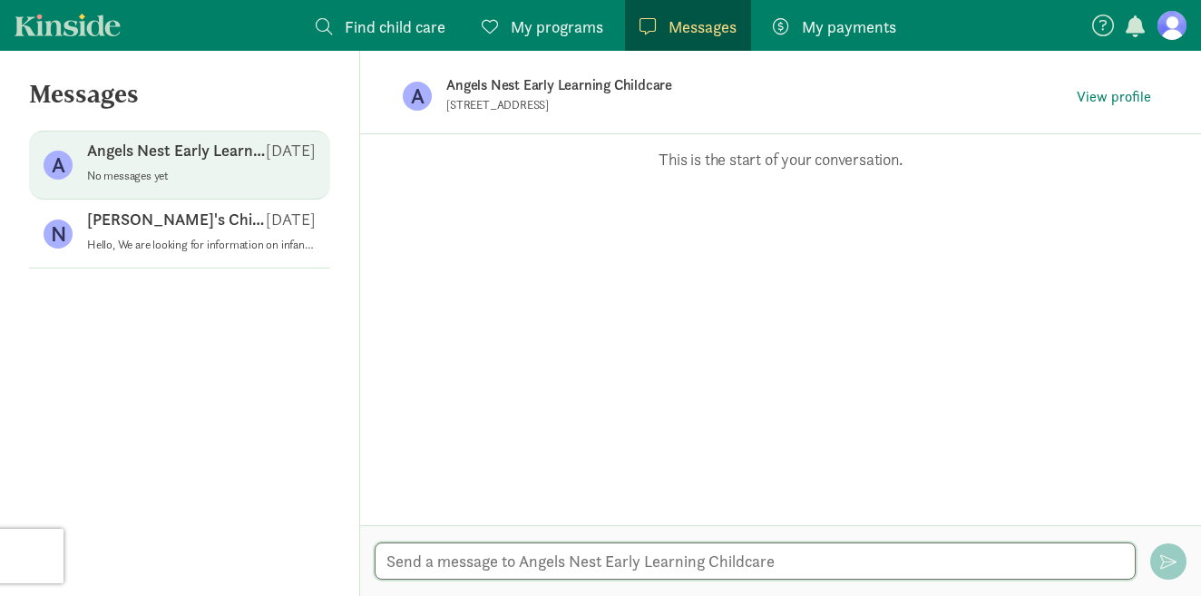
click at [765, 562] on textarea at bounding box center [755, 560] width 761 height 37
paste textarea "Hello, We are looking for information on infant care for 2026. Our baby is due …"
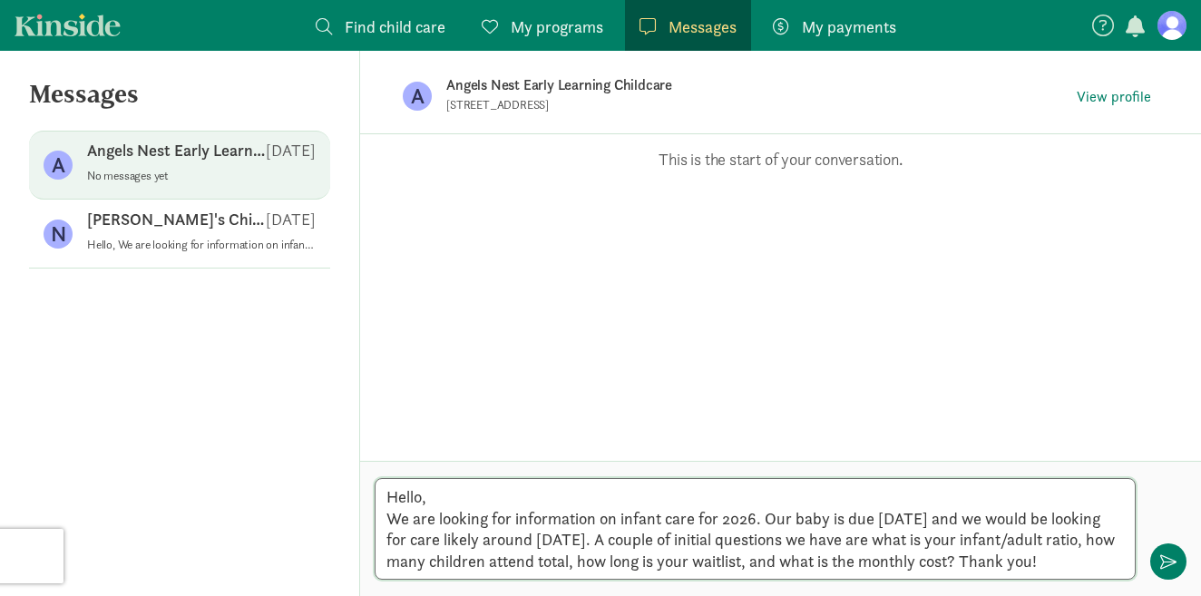
type textarea "Hello, We are looking for information on infant care for 2026. Our baby is due …"
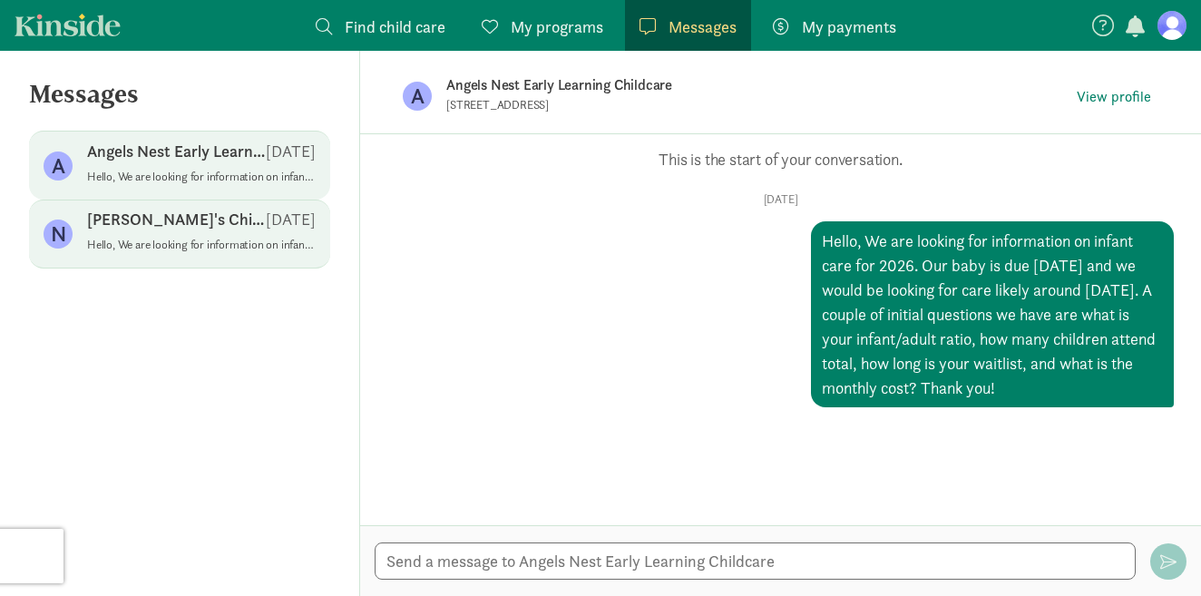
click at [201, 220] on p "Nana's Childcare, LLC" at bounding box center [176, 220] width 179 height 22
click at [243, 165] on div "Angels Nest Early Learning Childcare Aug 26" at bounding box center [201, 155] width 229 height 29
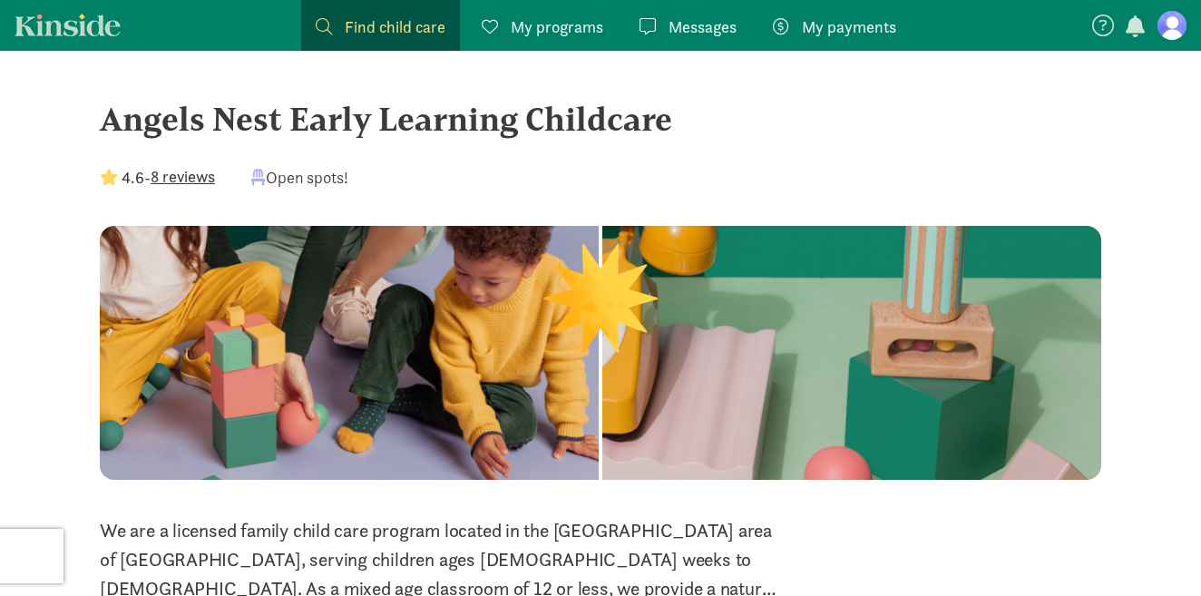
scroll to position [750, 0]
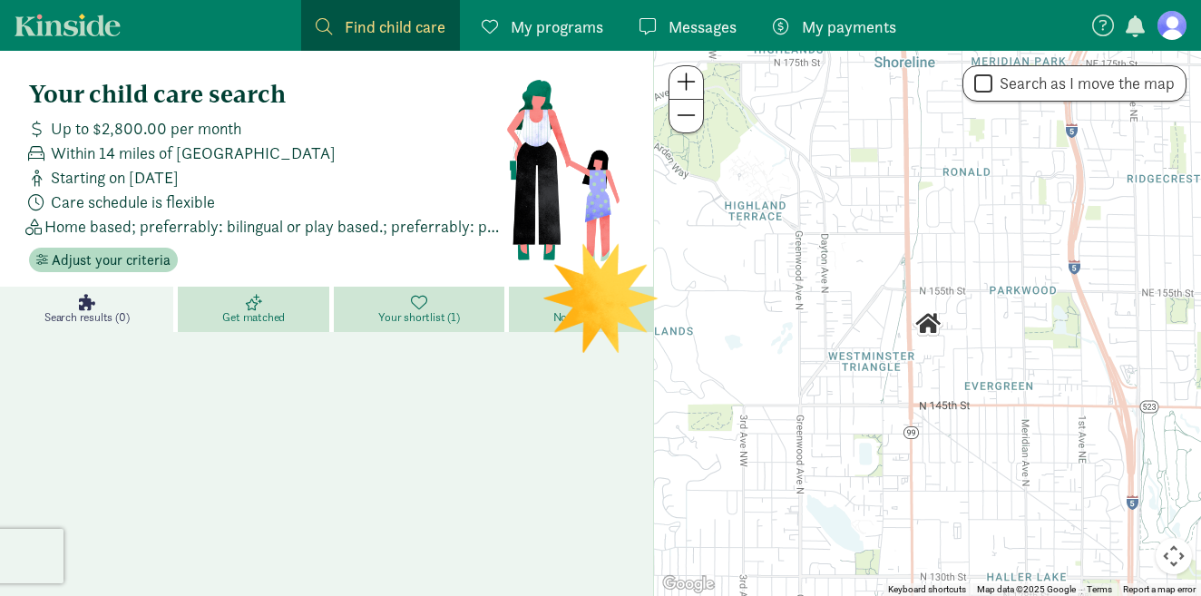
click at [102, 303] on link "Search results (0)" at bounding box center [89, 309] width 178 height 45
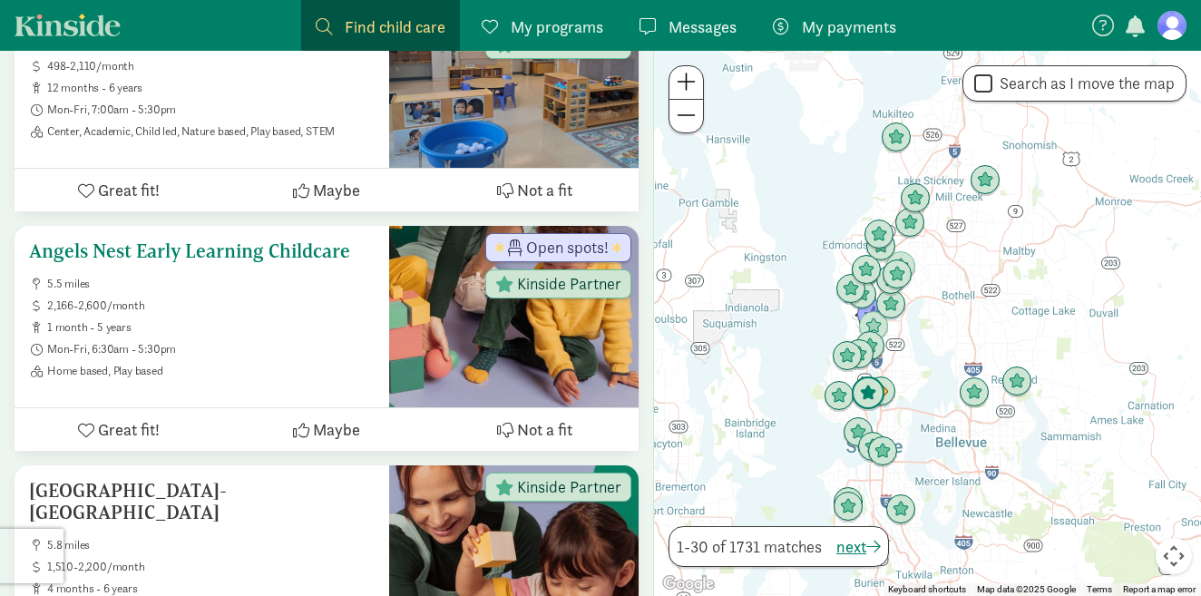
scroll to position [1481, 0]
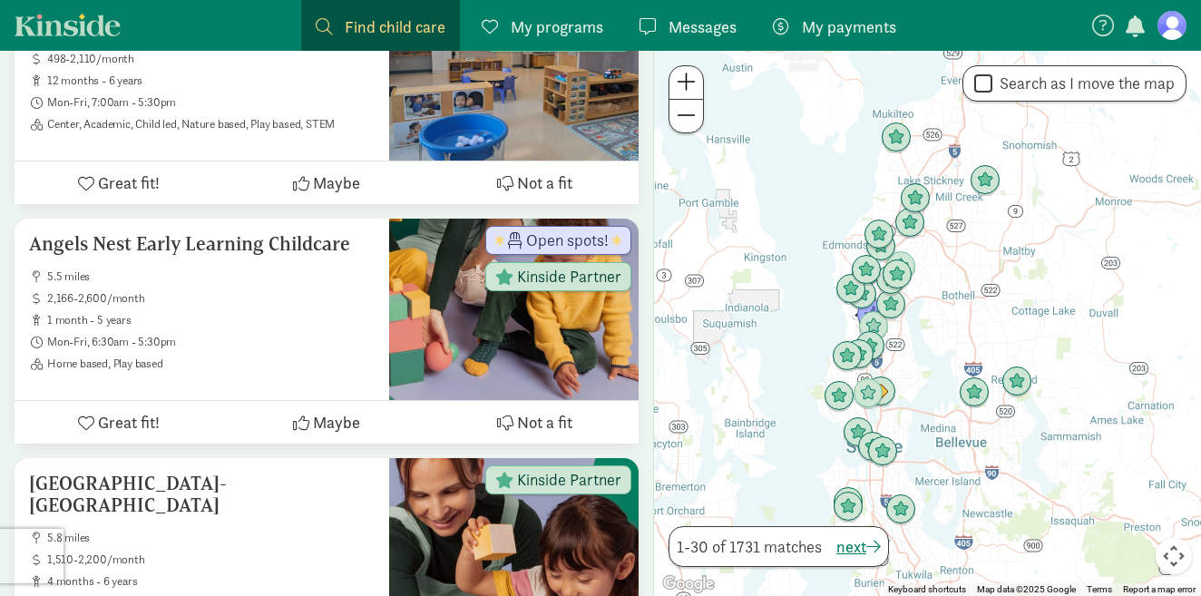
click at [695, 88] on span at bounding box center [686, 82] width 19 height 22
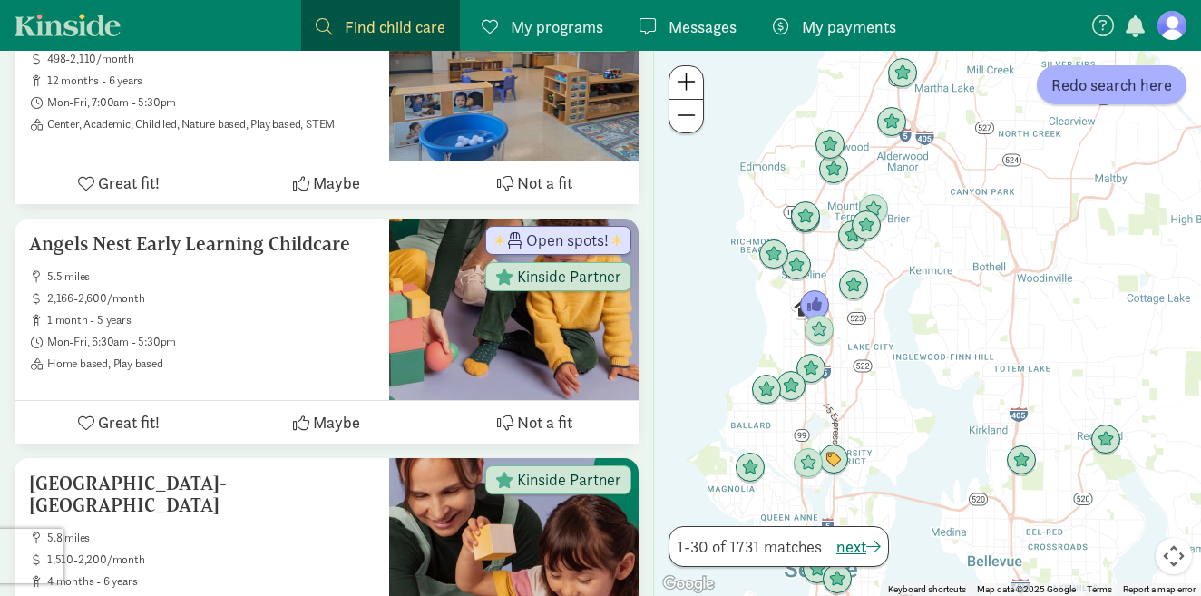
click at [693, 79] on span at bounding box center [686, 82] width 19 height 22
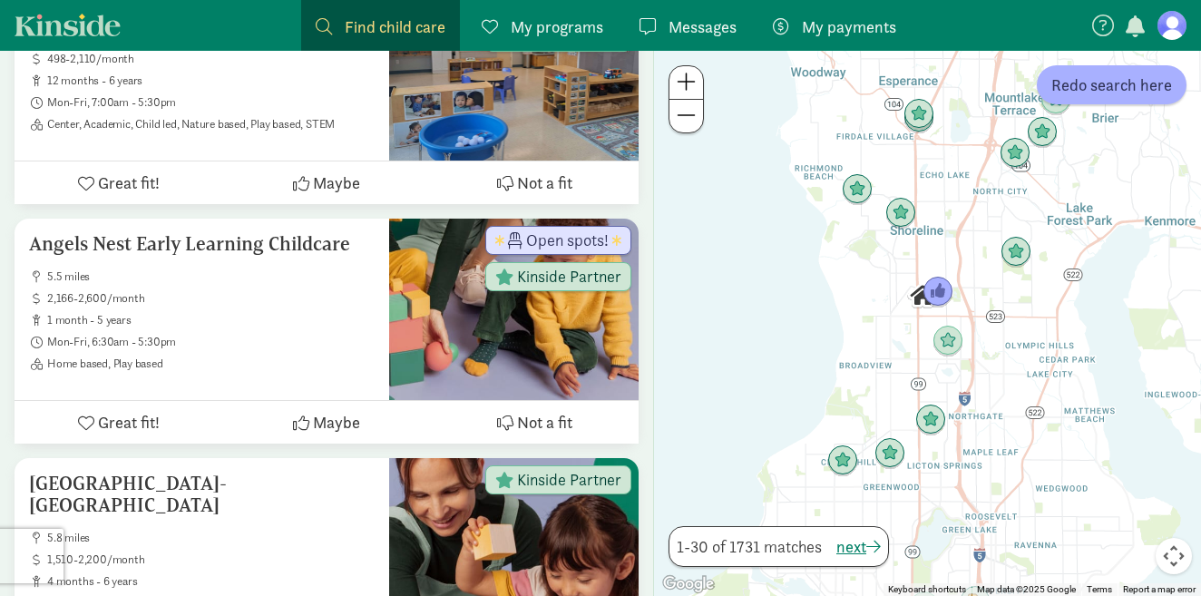
drag, startPoint x: 873, startPoint y: 299, endPoint x: 1113, endPoint y: 303, distance: 240.4
click at [1113, 303] on div at bounding box center [927, 323] width 547 height 545
click at [696, 94] on button at bounding box center [686, 83] width 34 height 34
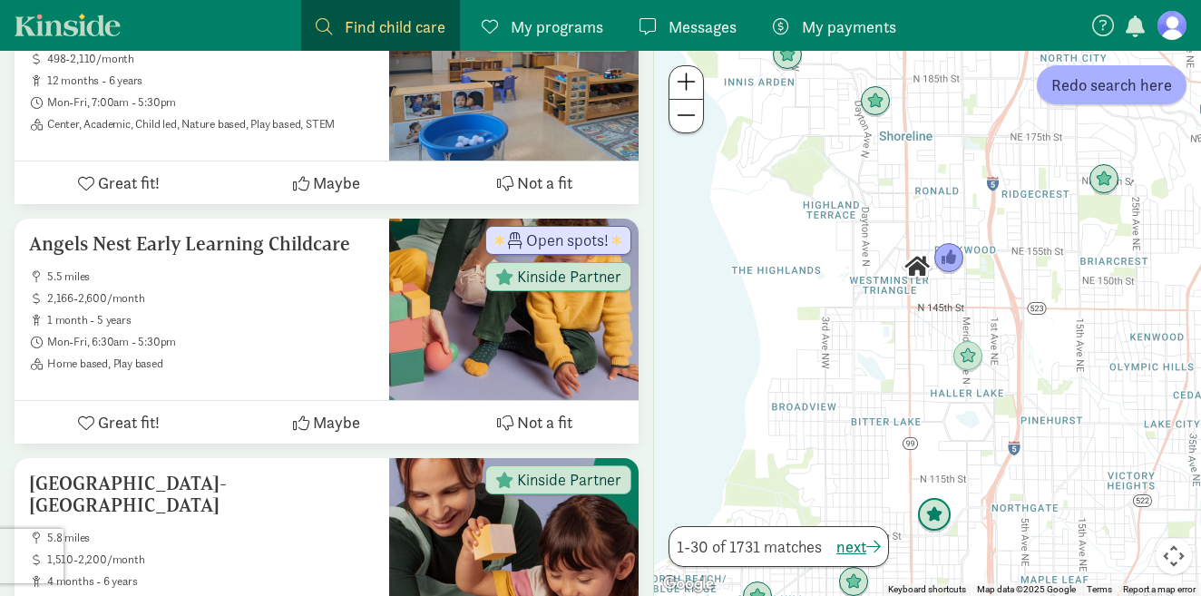
click at [933, 517] on img "Click to see details" at bounding box center [934, 515] width 34 height 34
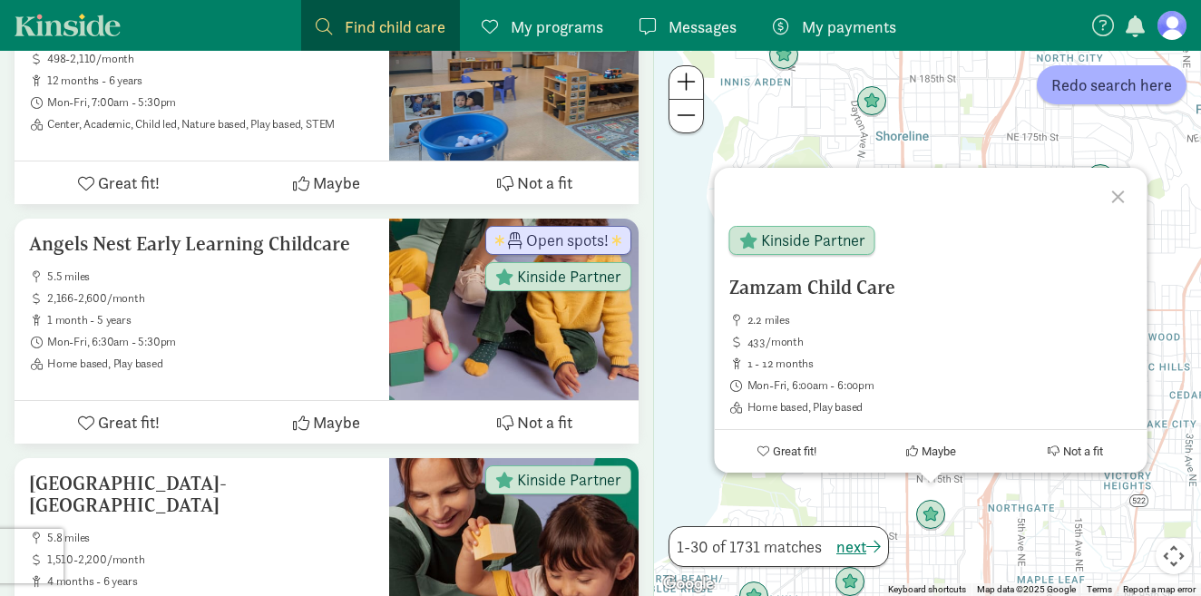
click at [826, 490] on div "Zamzam Child Care 2.2 miles 433/month 1 - 12 months Mon-Fri, 6:00am - 6:00pm Ho…" at bounding box center [927, 323] width 547 height 545
